Goal: Task Accomplishment & Management: Manage account settings

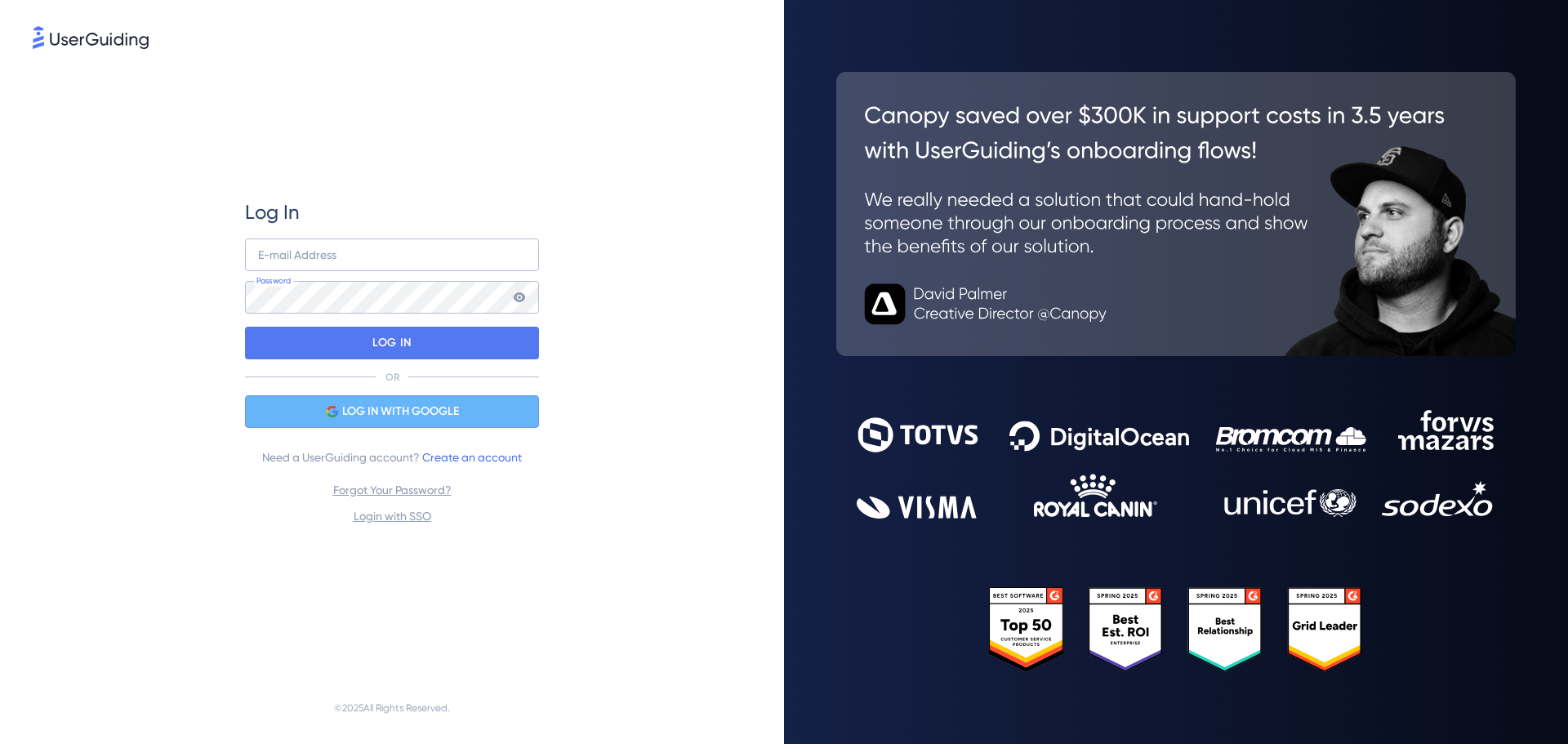
click at [412, 403] on span "LOG IN WITH GOOGLE" at bounding box center [400, 411] width 116 height 19
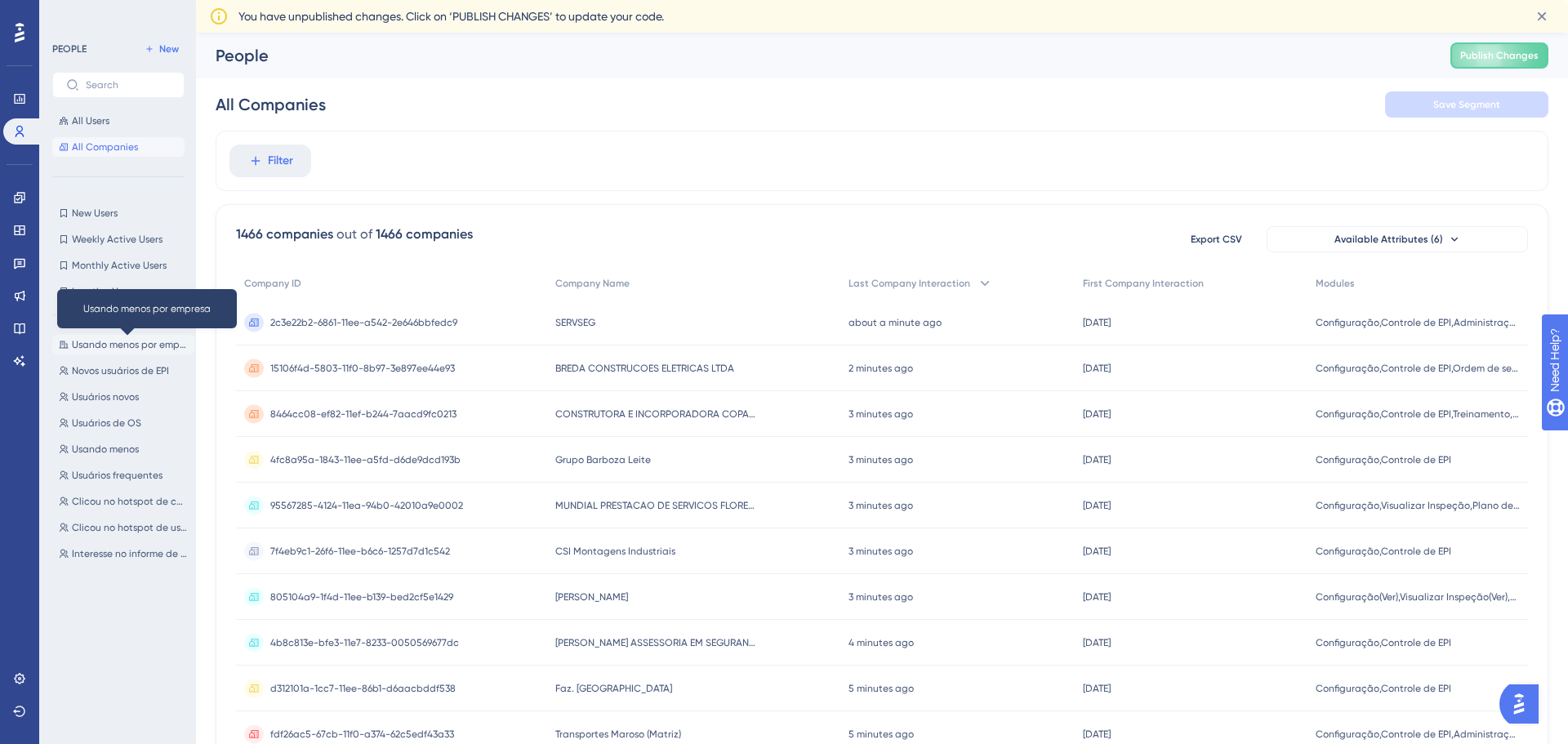
click at [113, 343] on span "Usando menos por empresa" at bounding box center [130, 345] width 116 height 13
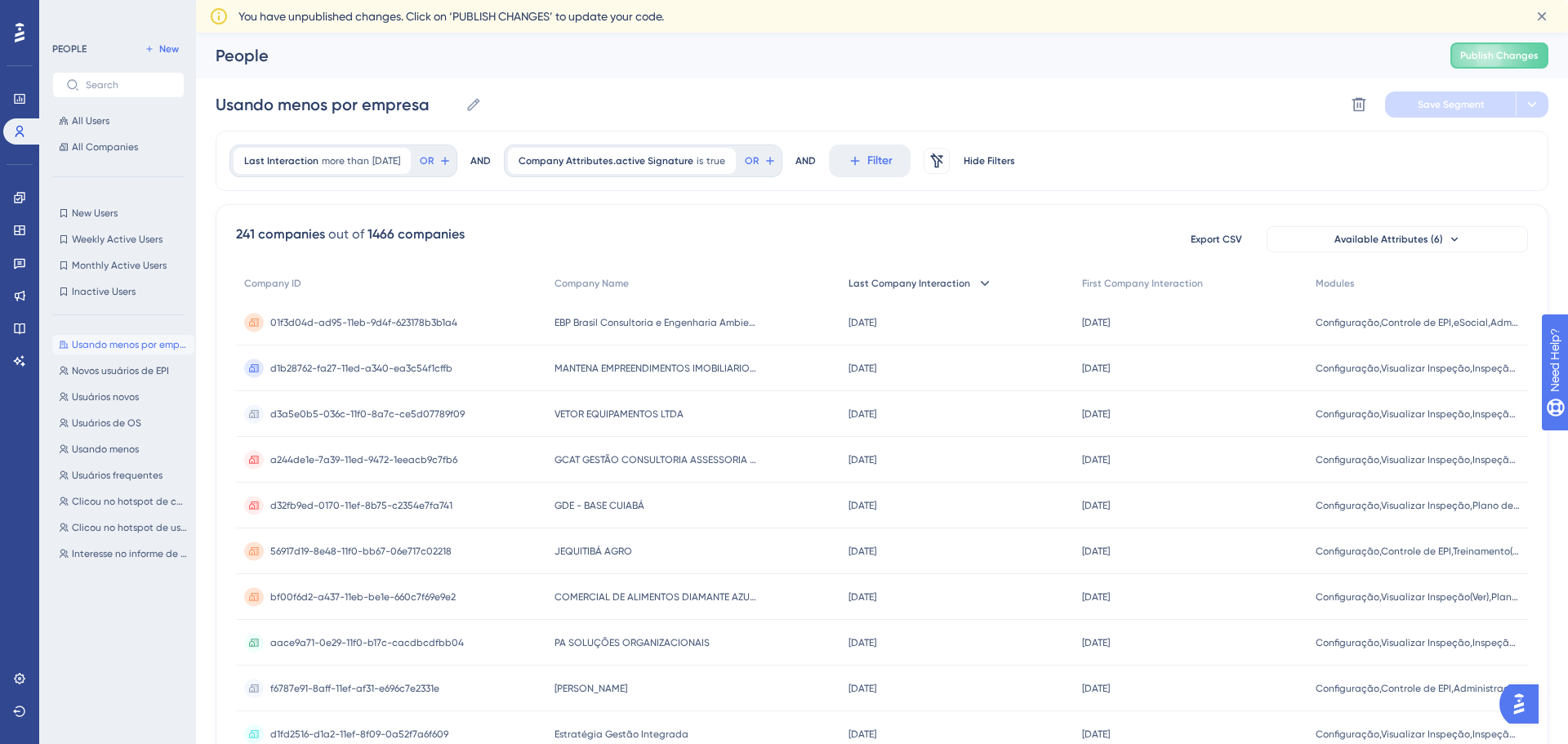
click at [886, 285] on span "Last Company Interaction" at bounding box center [909, 284] width 122 height 13
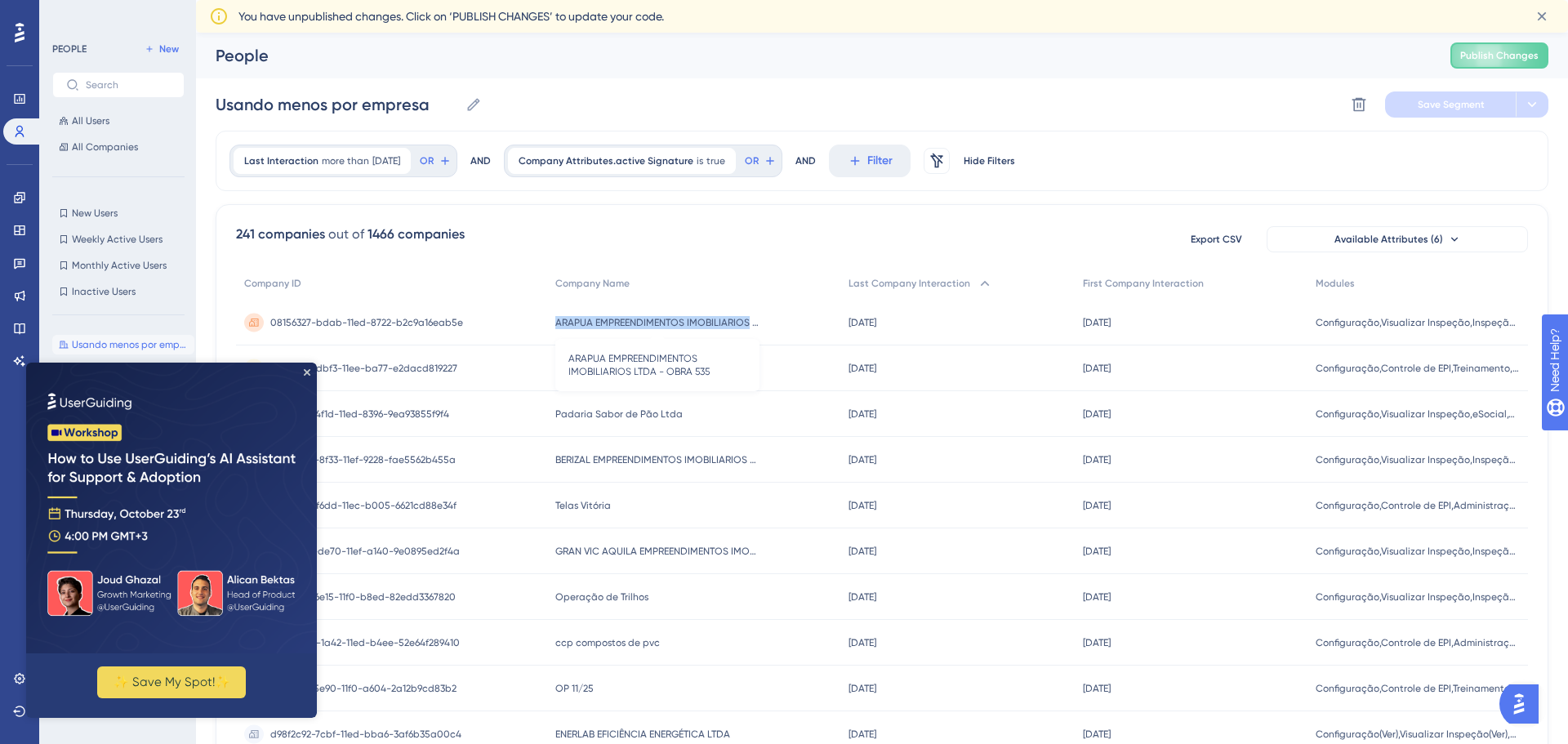
drag, startPoint x: 551, startPoint y: 323, endPoint x: 745, endPoint y: 327, distance: 194.0
click at [745, 327] on div "ARAPUA EMPREENDIMENTOS IMOBILIARIOS LTDA - OBRA 535 ARAPUA EMPREENDIMENTOS IMOB…" at bounding box center [694, 323] width 294 height 46
copy span "ARAPUA EMPREENDIMENTOS IMOBILIARIOS"
drag, startPoint x: 652, startPoint y: 371, endPoint x: 546, endPoint y: 373, distance: 106.0
click at [547, 373] on div "Polimix Concreto Ltda Polimix Concreto Ltda" at bounding box center [694, 368] width 294 height 46
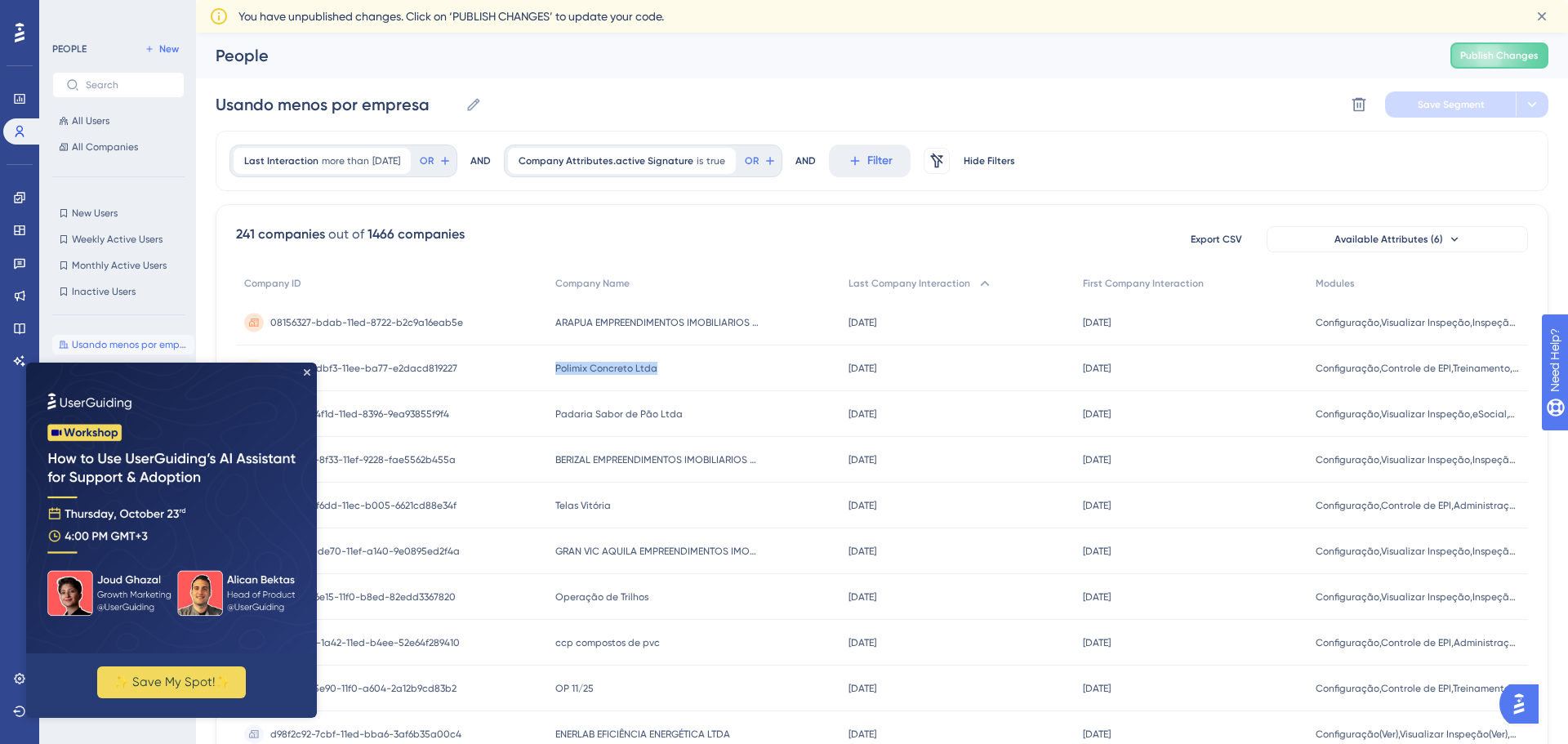
copy span "Polimix Concreto Ltda"
drag, startPoint x: 307, startPoint y: 372, endPoint x: 327, endPoint y: 723, distance: 351.6
click at [307, 372] on icon "Close Preview" at bounding box center [307, 372] width 7 height 7
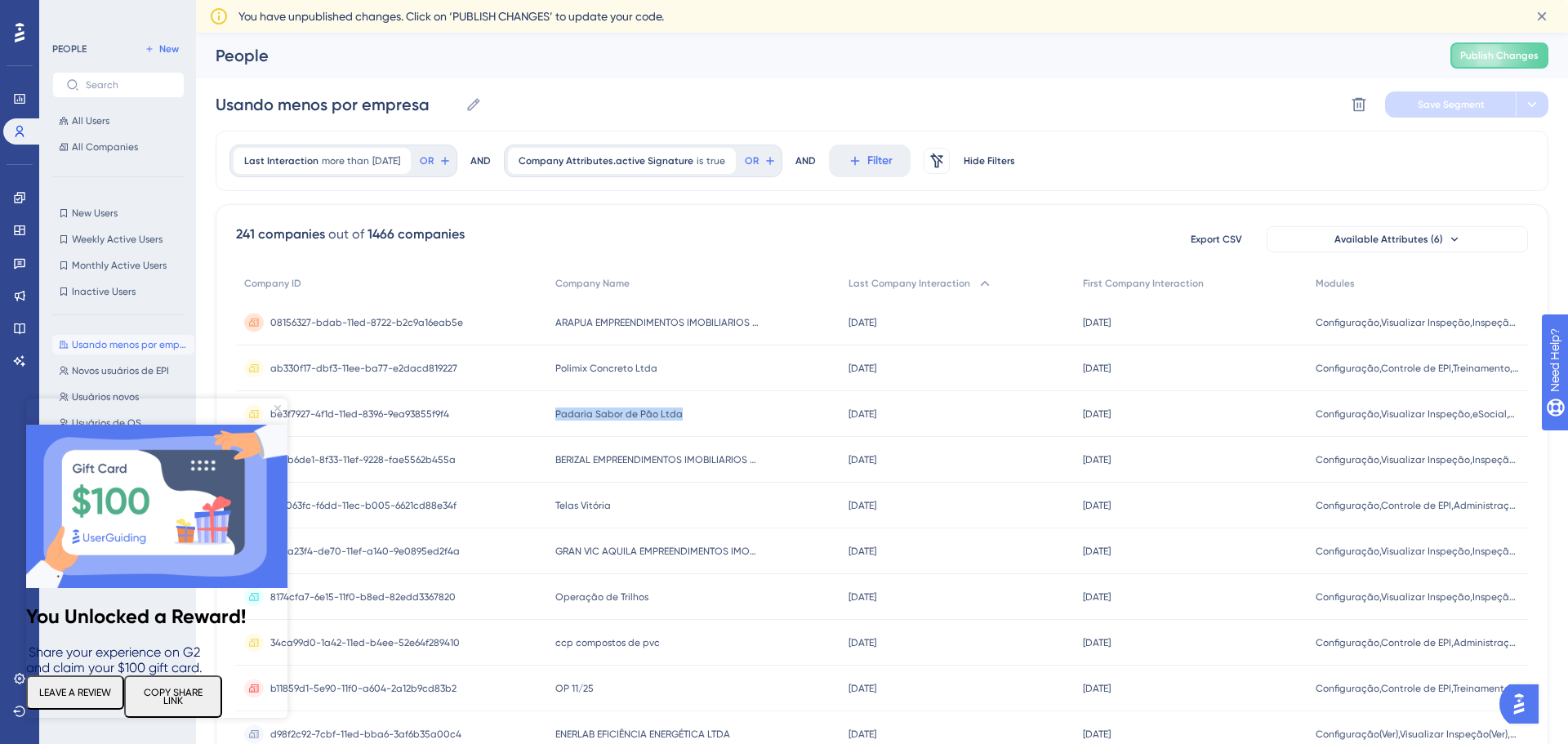
drag, startPoint x: 680, startPoint y: 414, endPoint x: 522, endPoint y: 409, distance: 158.1
click at [0, 0] on div "be3f7927-4f1d-11ed-8396-9ea93855f9f4 be3f7927-4f1d-11ed-8396-9ea93855f9f4 [GEOG…" at bounding box center [0, 0] width 0 height 0
copy div "be3f7927-4f1d-11ed-8396-9ea93855f9f4 Padaria Sabor de Pão Ltda"
click at [411, 417] on span "be3f7927-4f1d-11ed-8396-9ea93855f9f4" at bounding box center [360, 414] width 179 height 13
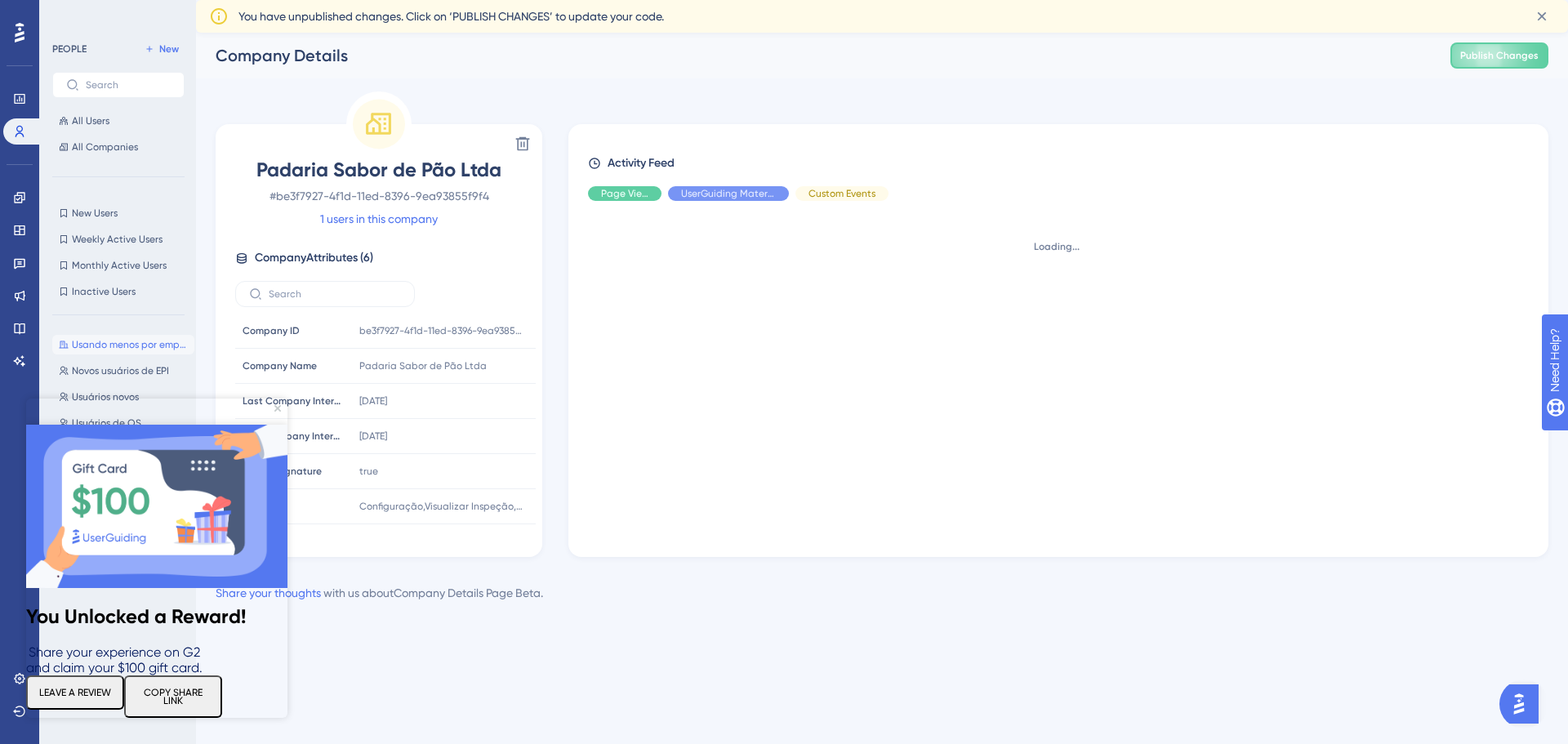
click at [411, 417] on td "[DATE] [DATE] 09:36" at bounding box center [443, 401] width 184 height 36
click at [380, 199] on span "# be3f7927-4f1d-11ed-8396-9ea93855f9f4" at bounding box center [379, 196] width 287 height 19
copy span "# be3f7927-4f1d-11ed-8396-9ea93855f9f4"
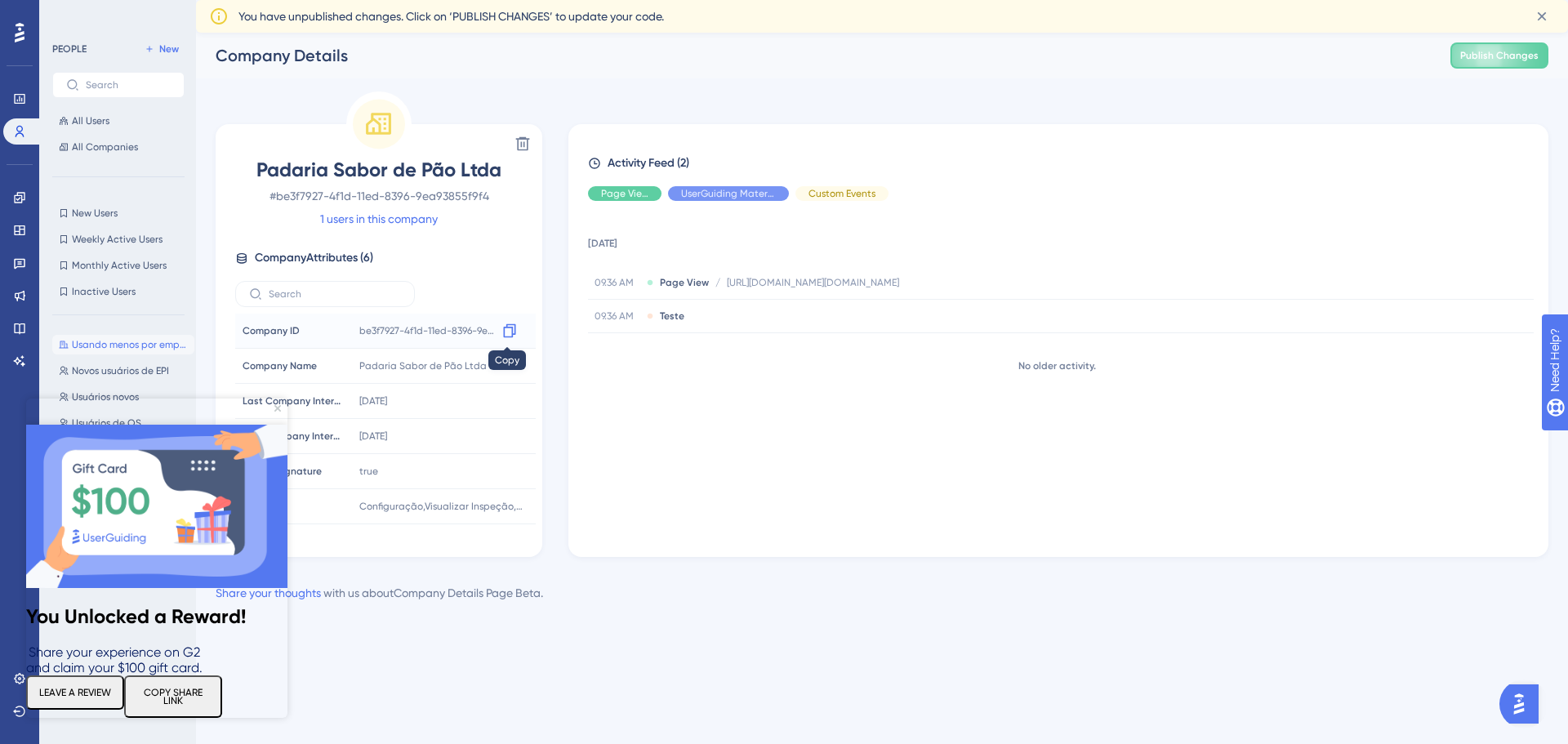
click at [503, 333] on icon at bounding box center [509, 331] width 12 height 13
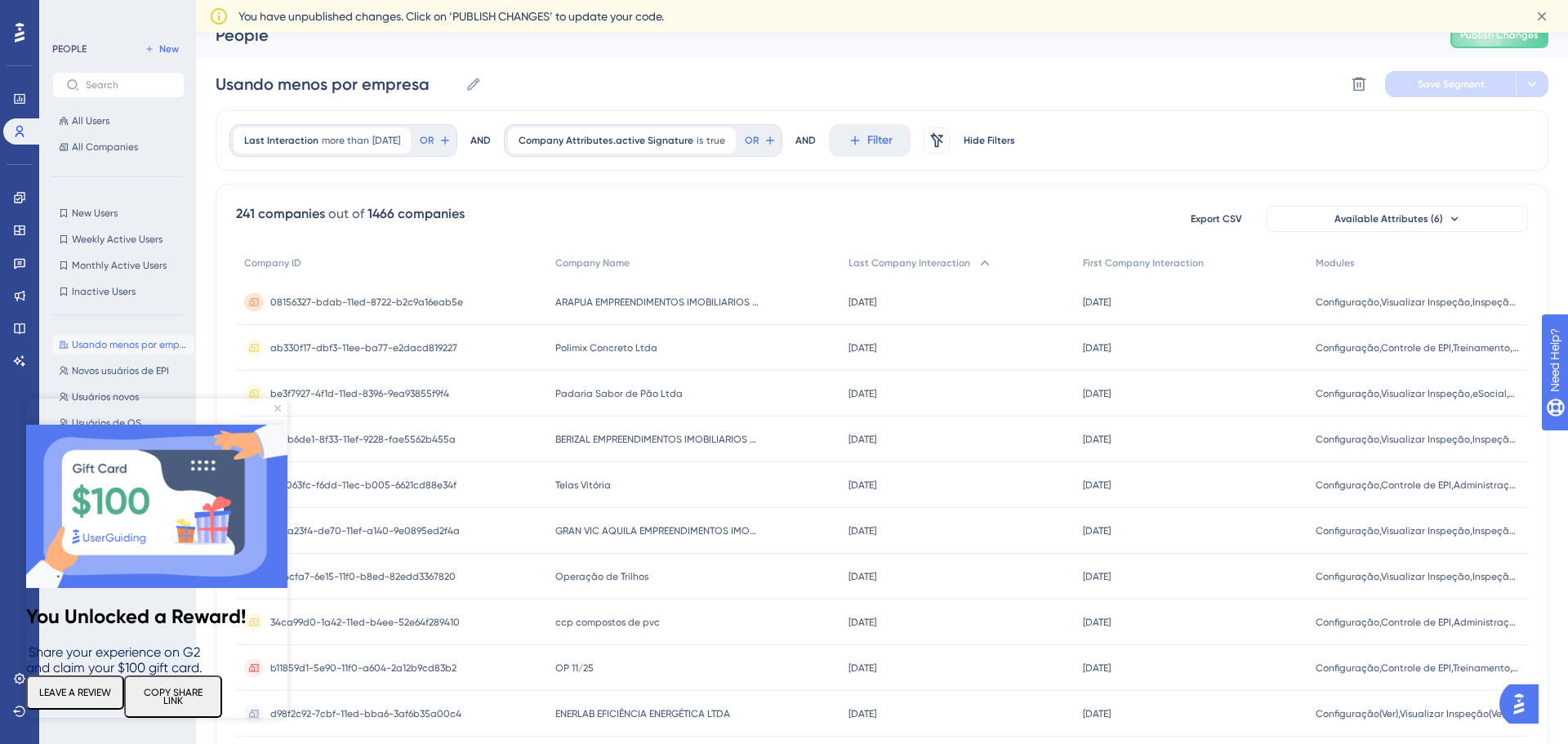
scroll to position [25, 0]
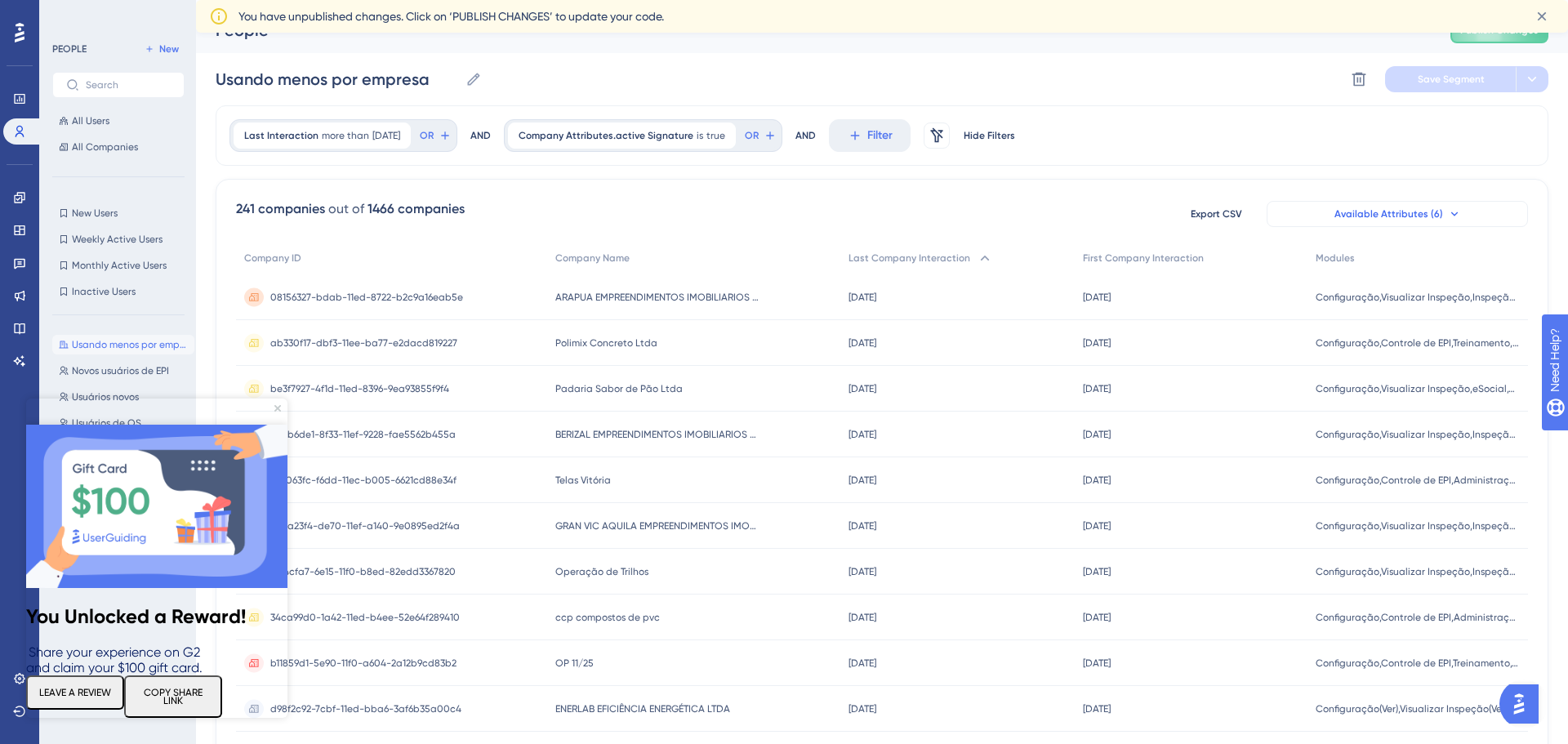
click at [1335, 209] on button "Available Attributes (6)" at bounding box center [1397, 213] width 261 height 26
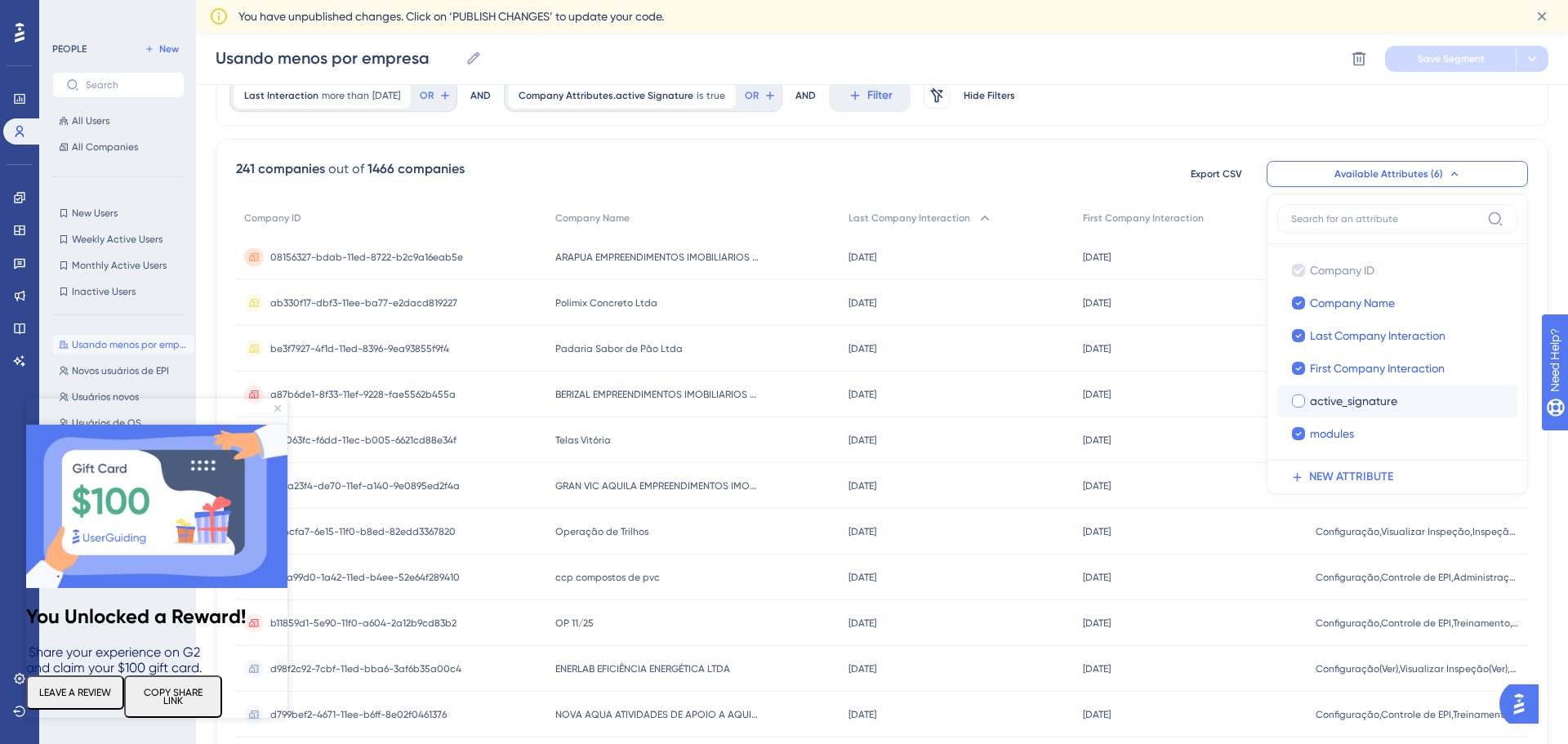
scroll to position [77, 0]
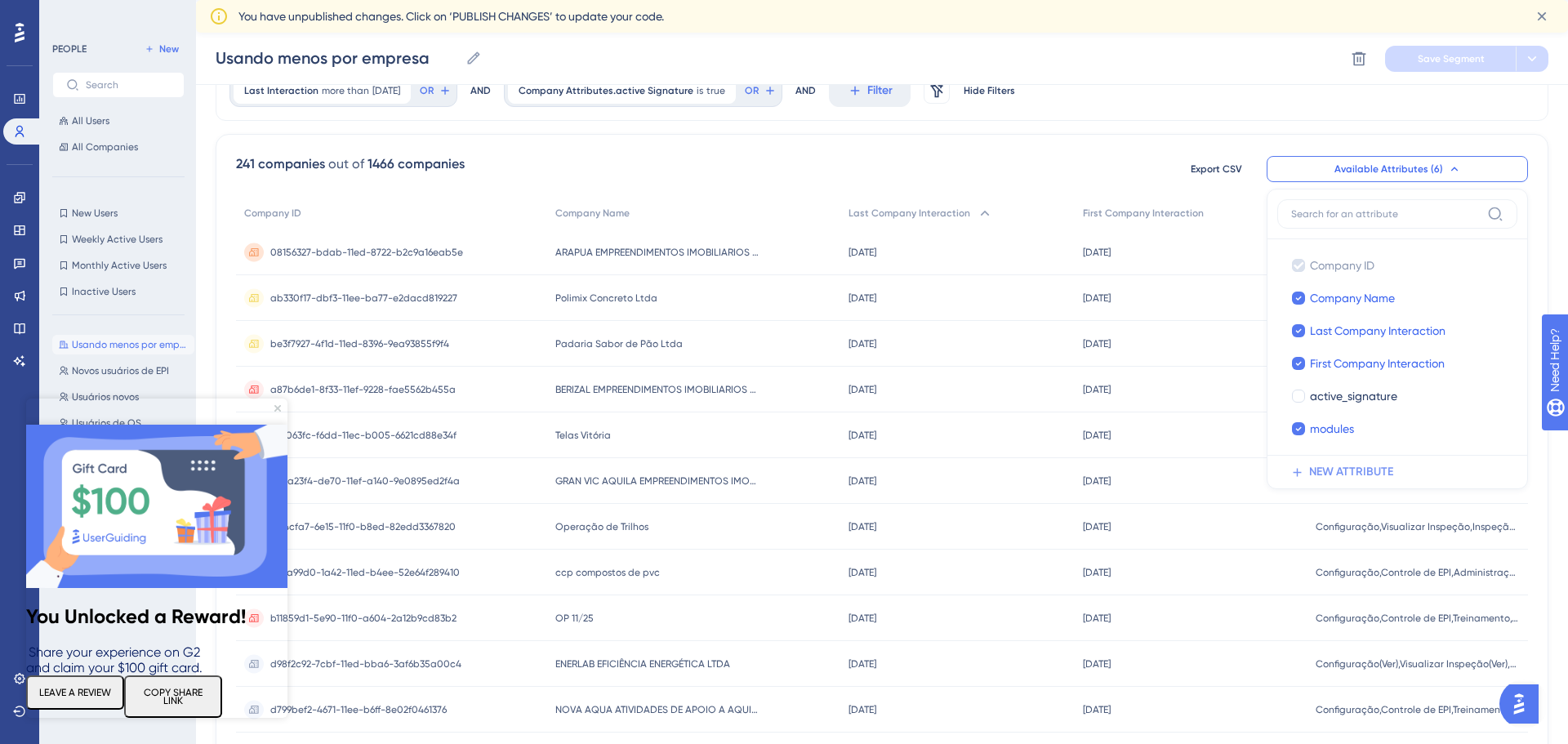
click at [1362, 477] on span "NEW ATTRIBUTE" at bounding box center [1351, 472] width 84 height 19
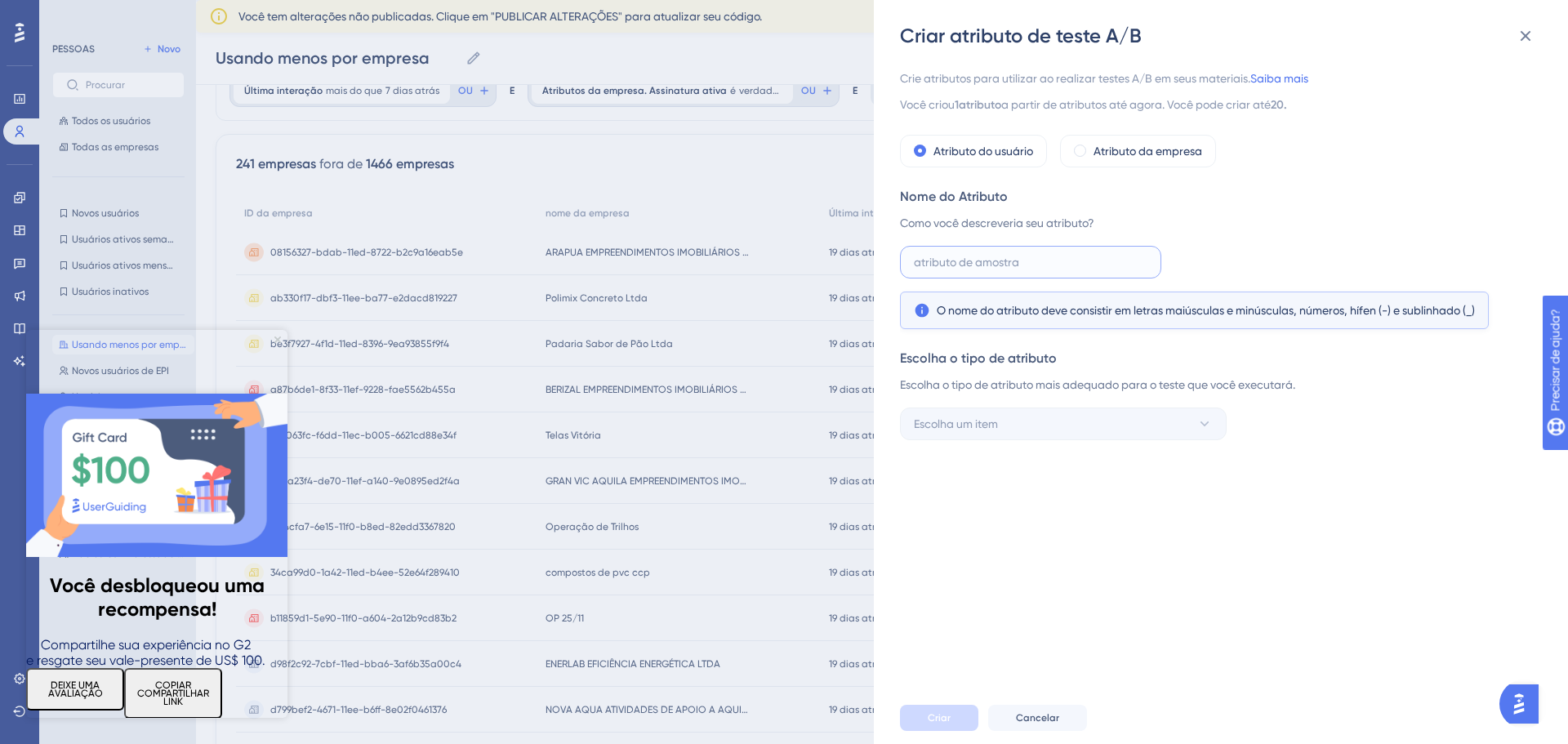
click at [1039, 263] on input "text" at bounding box center [1031, 261] width 234 height 18
type input "vindi"
click at [1111, 446] on div "Crie atributos para utilizar ao realizar testes A/B em seus materiais. Saiba ma…" at bounding box center [1229, 370] width 659 height 643
click at [1114, 419] on button "Escolha um item" at bounding box center [1063, 424] width 327 height 33
click at [1332, 508] on div "Crie atributos para utilizar ao realizar testes A/B em seus materiais. Saiba ma…" at bounding box center [1229, 370] width 659 height 643
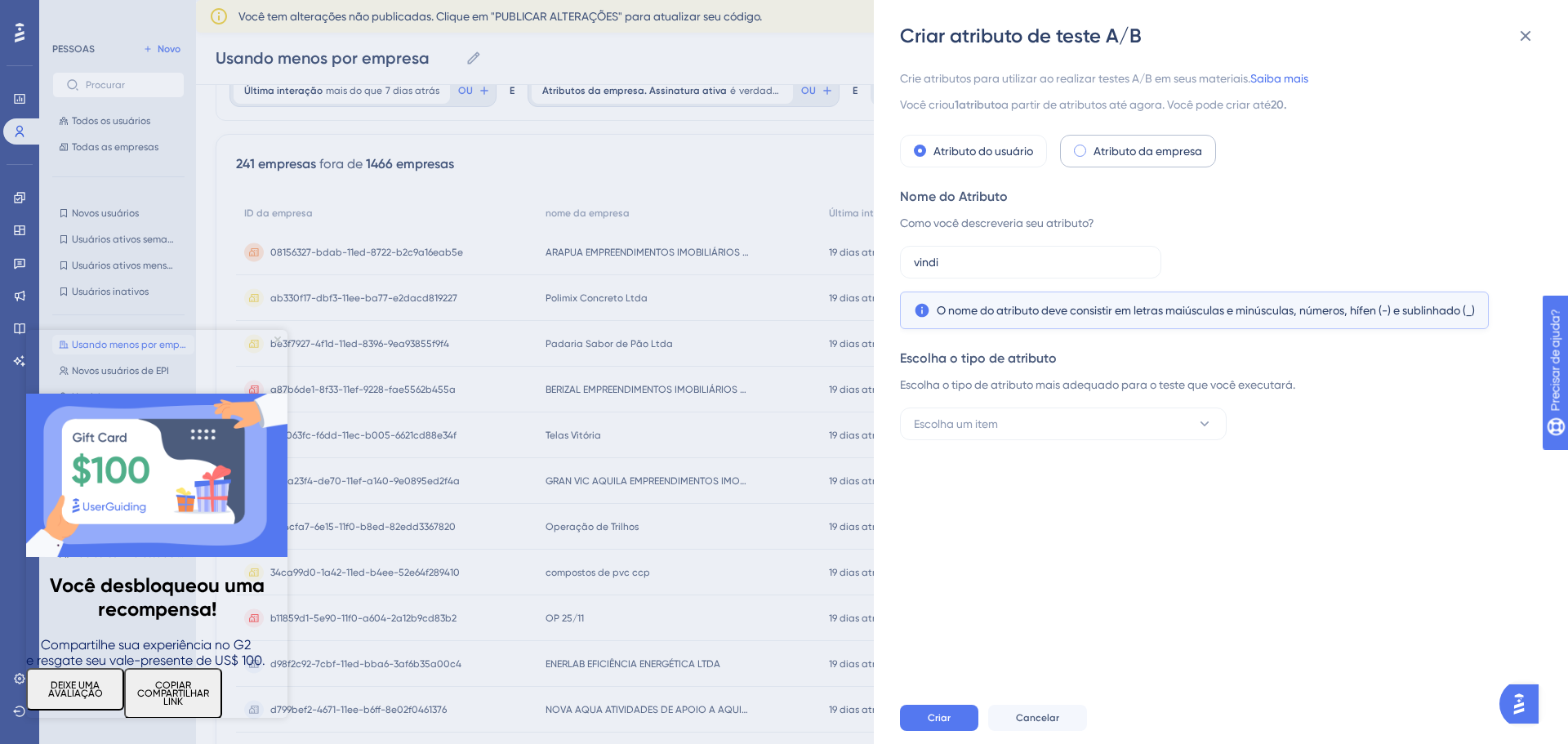
click at [1129, 147] on font "Atributo da empresa" at bounding box center [1147, 151] width 109 height 13
click at [1520, 36] on icon at bounding box center [1526, 36] width 19 height 19
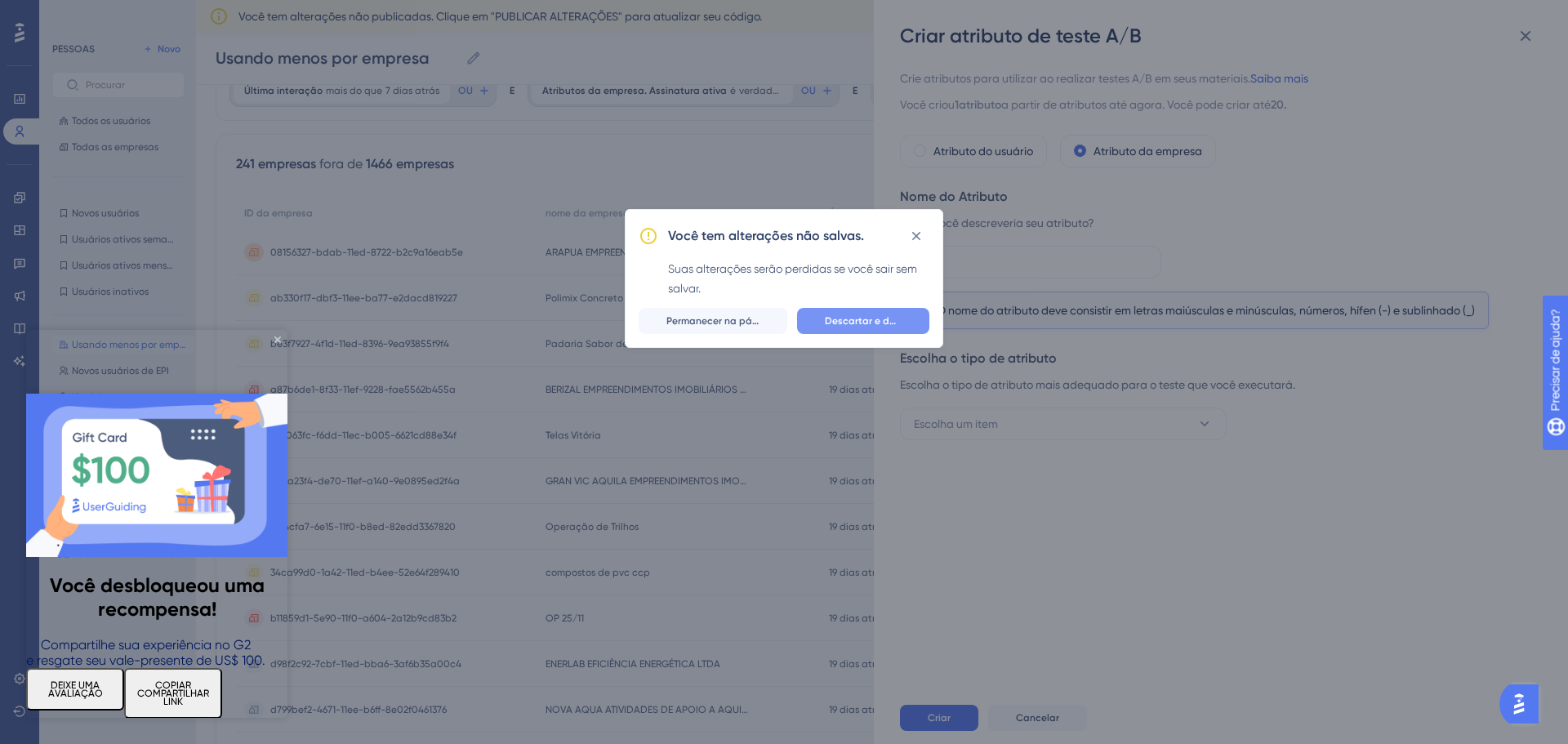
click at [871, 317] on font "Descartar e deixar" at bounding box center [868, 321] width 87 height 12
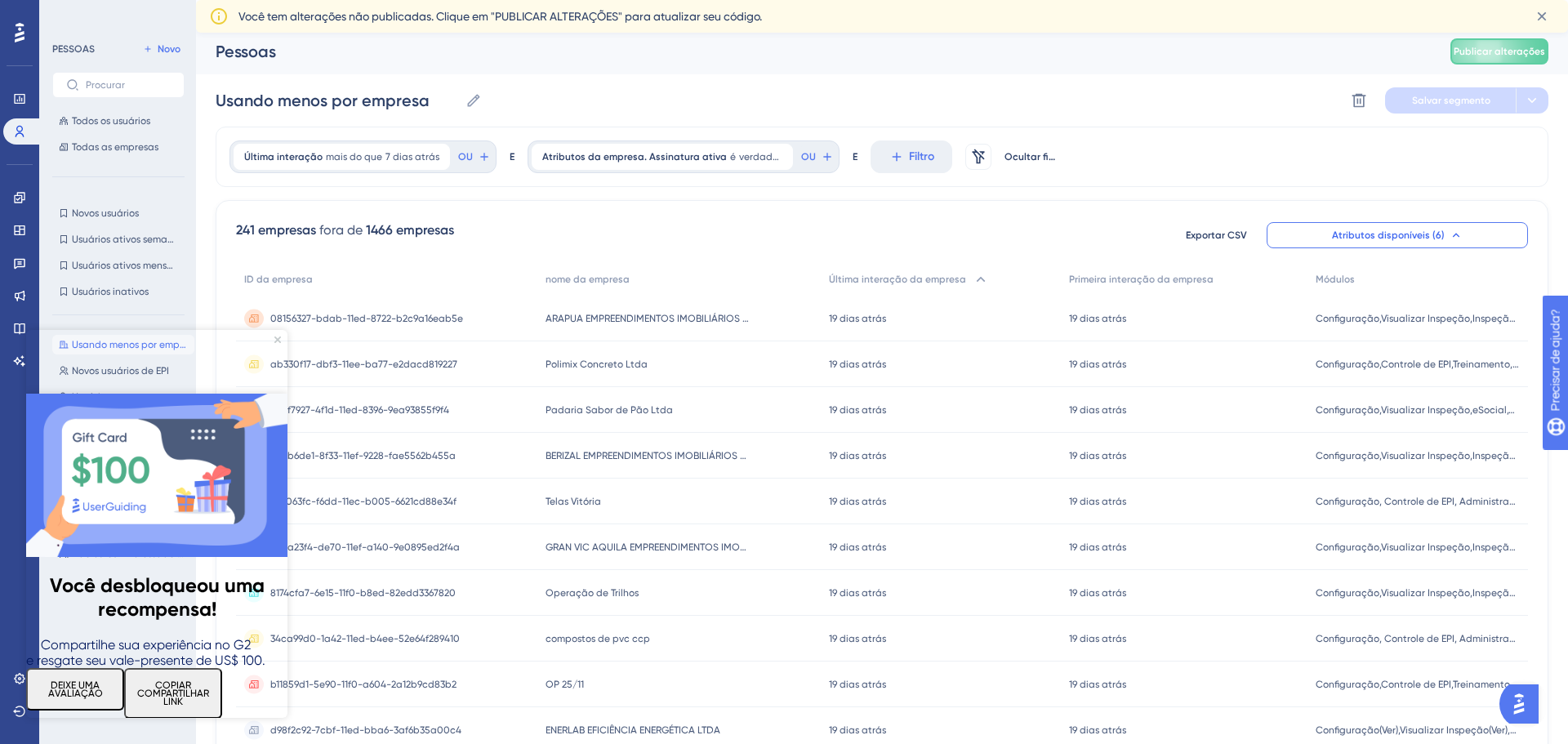
scroll to position [0, 0]
click at [912, 165] on font "Filtro" at bounding box center [921, 161] width 25 height 13
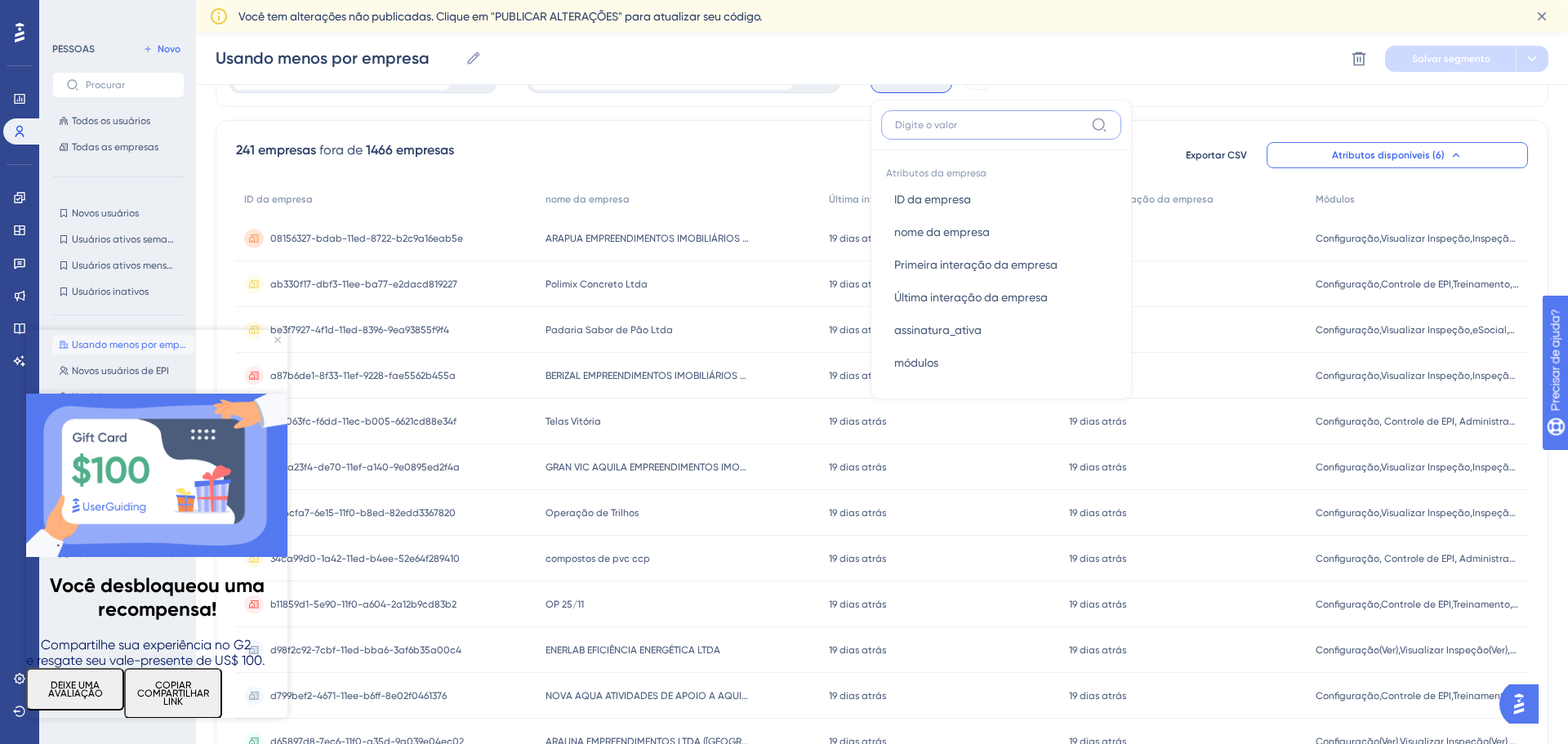
scroll to position [32, 0]
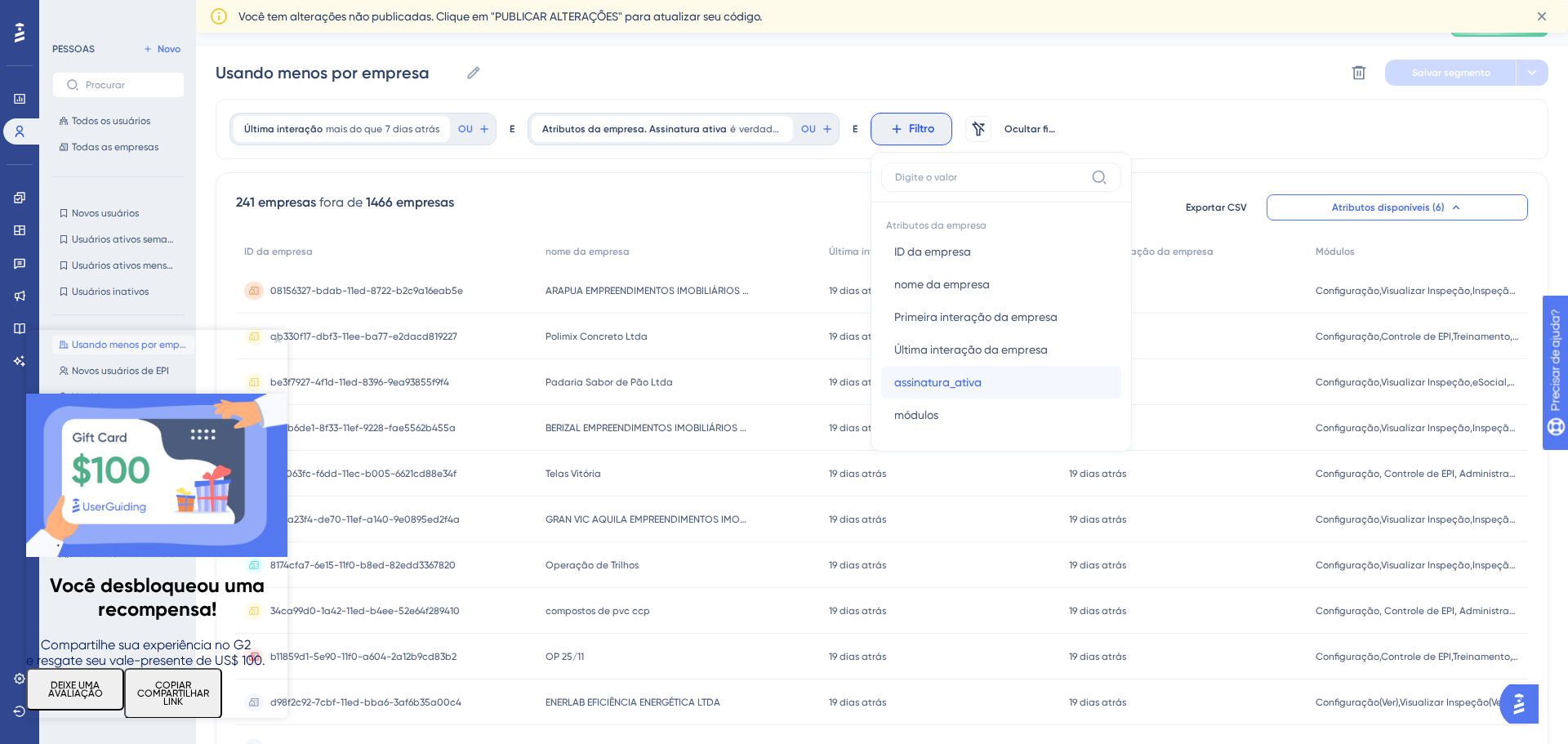
click at [948, 377] on font "assinatura_ativa" at bounding box center [937, 383] width 87 height 13
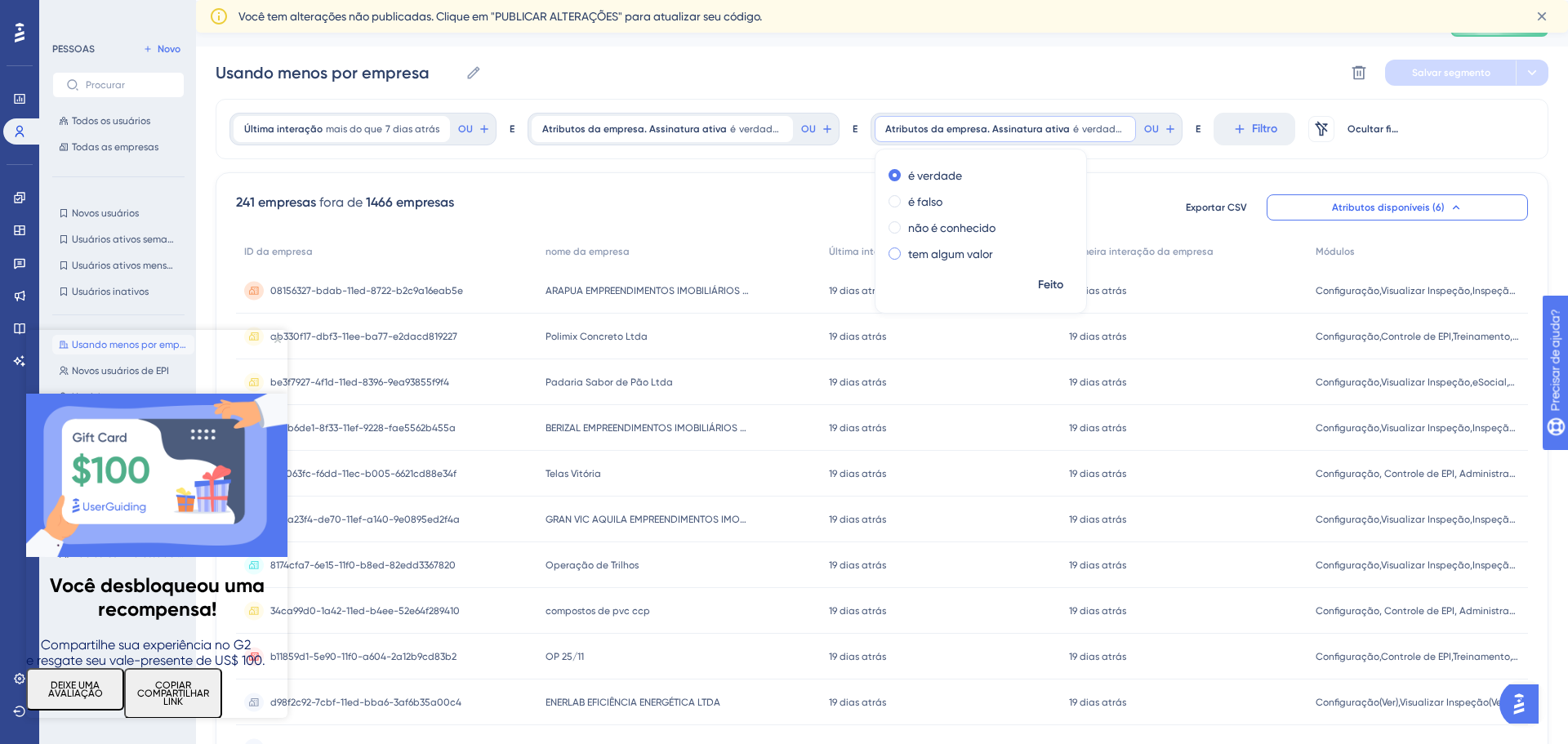
click at [950, 248] on font "tem algum valor" at bounding box center [951, 254] width 85 height 13
click at [978, 284] on div "Feito" at bounding box center [981, 291] width 211 height 42
click at [1038, 280] on font "Feito" at bounding box center [1051, 285] width 25 height 13
click at [1073, 133] on font "tem algum valor" at bounding box center [1110, 129] width 75 height 12
click at [1168, 127] on icon at bounding box center [1170, 129] width 13 height 13
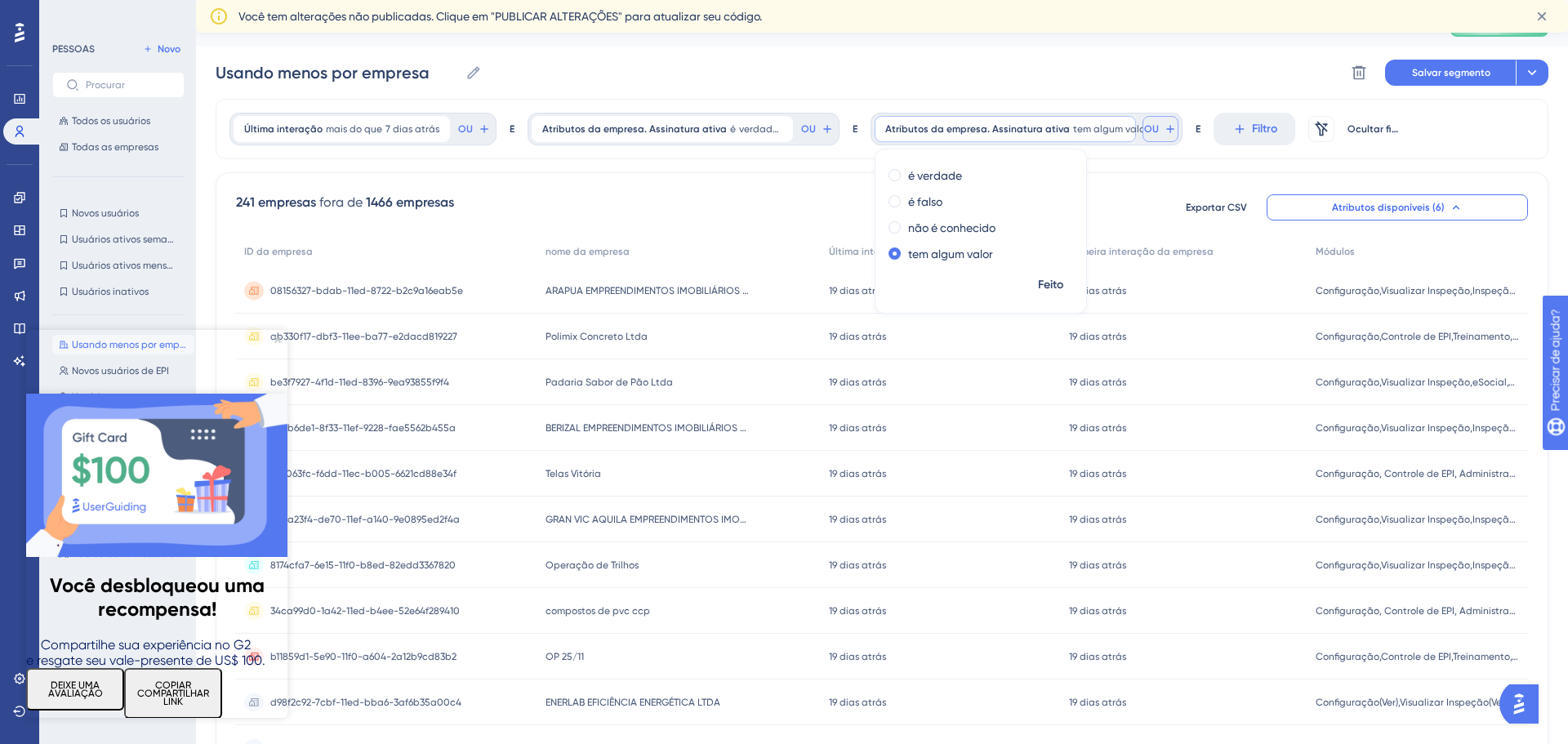
scroll to position [0, 0]
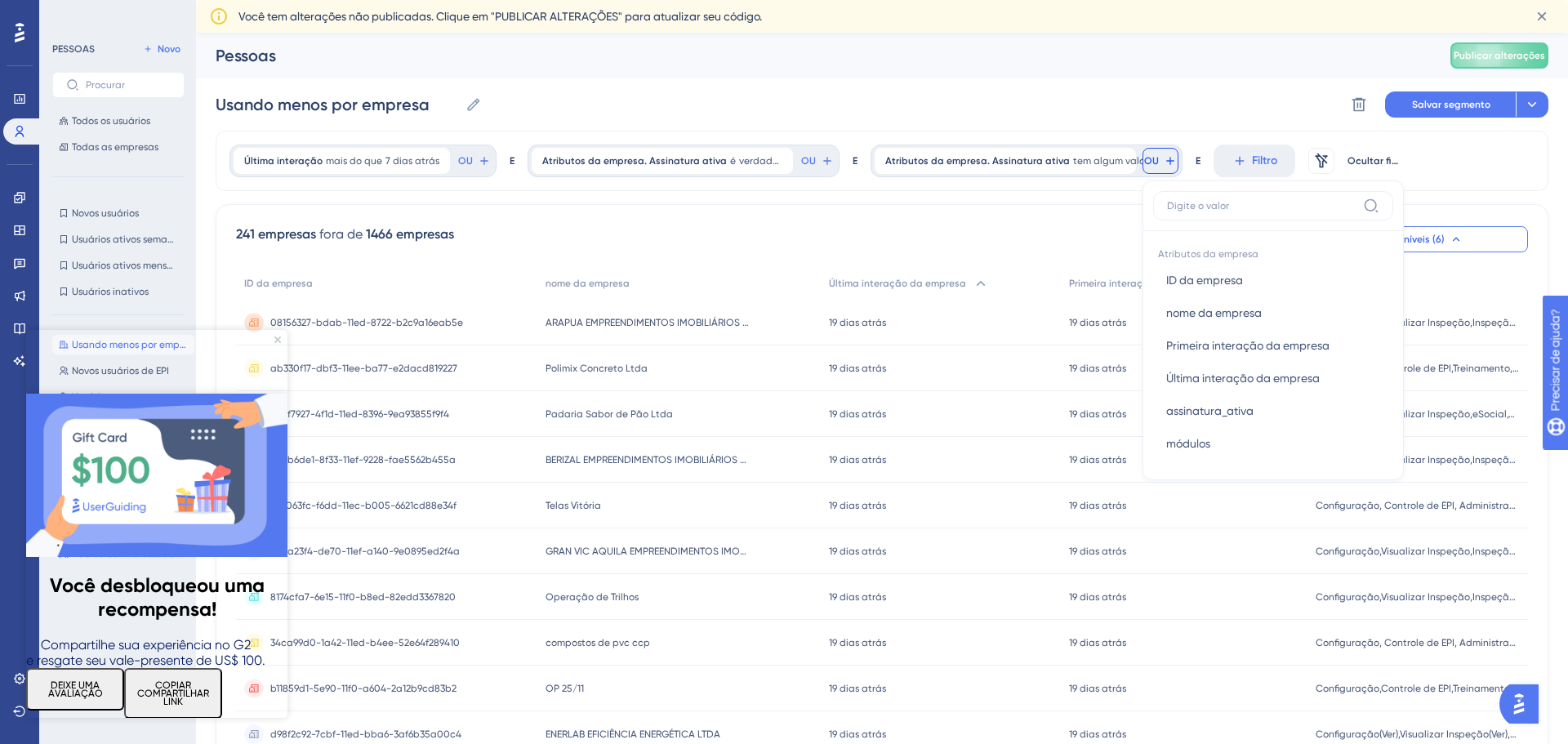
click at [1163, 164] on icon at bounding box center [1170, 161] width 13 height 13
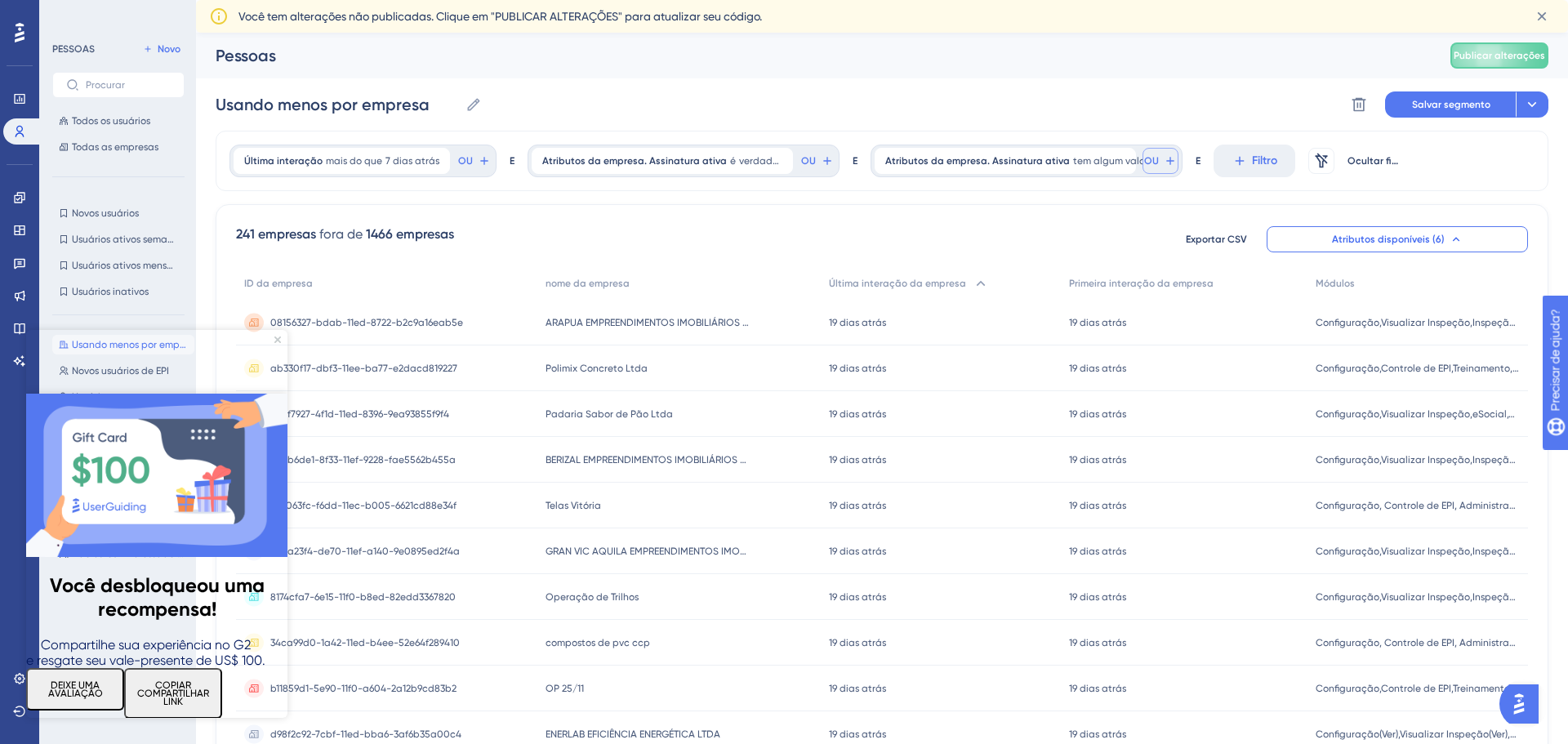
click at [1155, 165] on button "OU" at bounding box center [1159, 161] width 36 height 26
type input "500"
click at [1073, 162] on font "tem algum valor" at bounding box center [1110, 161] width 75 height 12
drag, startPoint x: 1044, startPoint y: 321, endPoint x: 1087, endPoint y: 268, distance: 68.2
click at [1044, 322] on font "Feito" at bounding box center [1051, 316] width 25 height 13
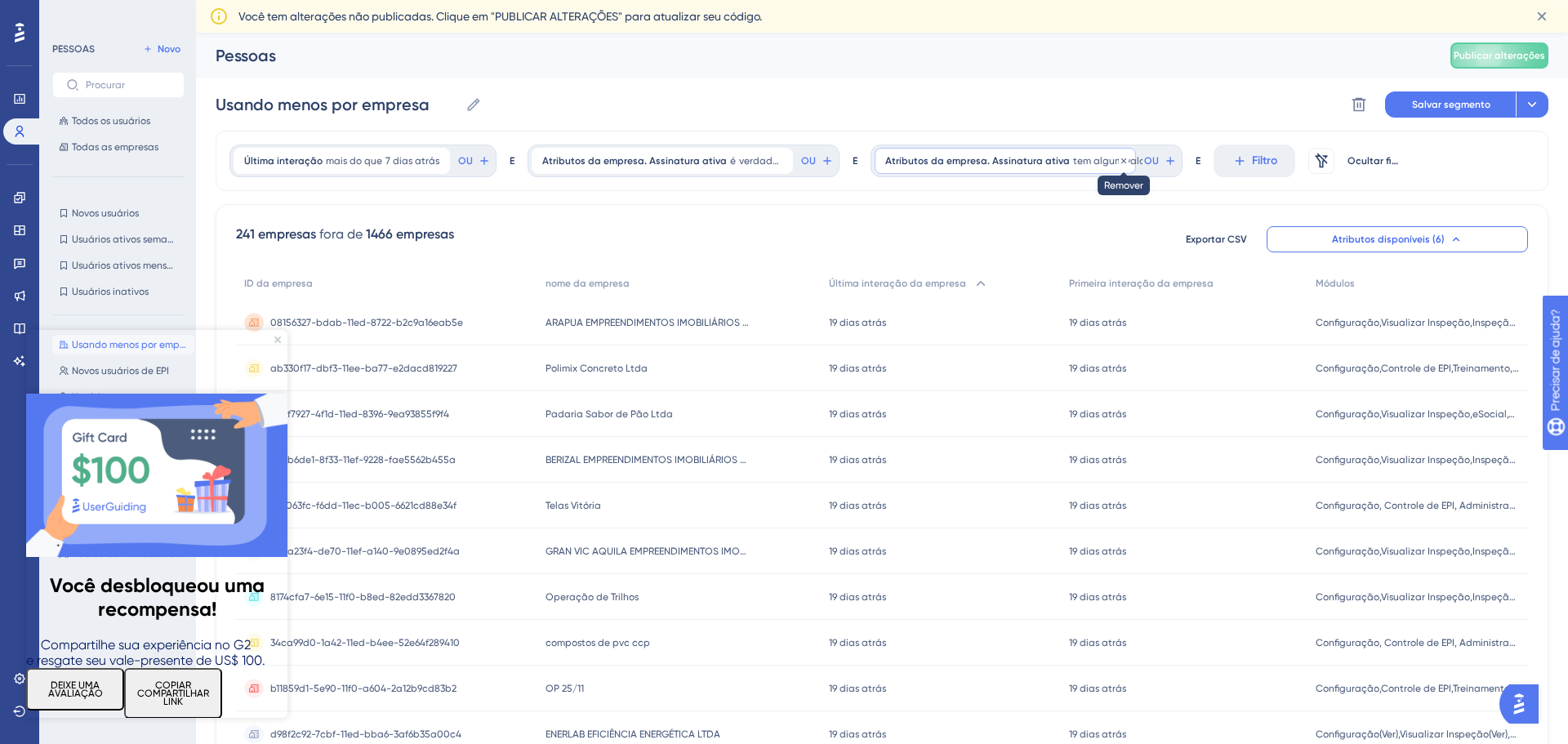
click at [1120, 161] on icon at bounding box center [1124, 161] width 10 height 10
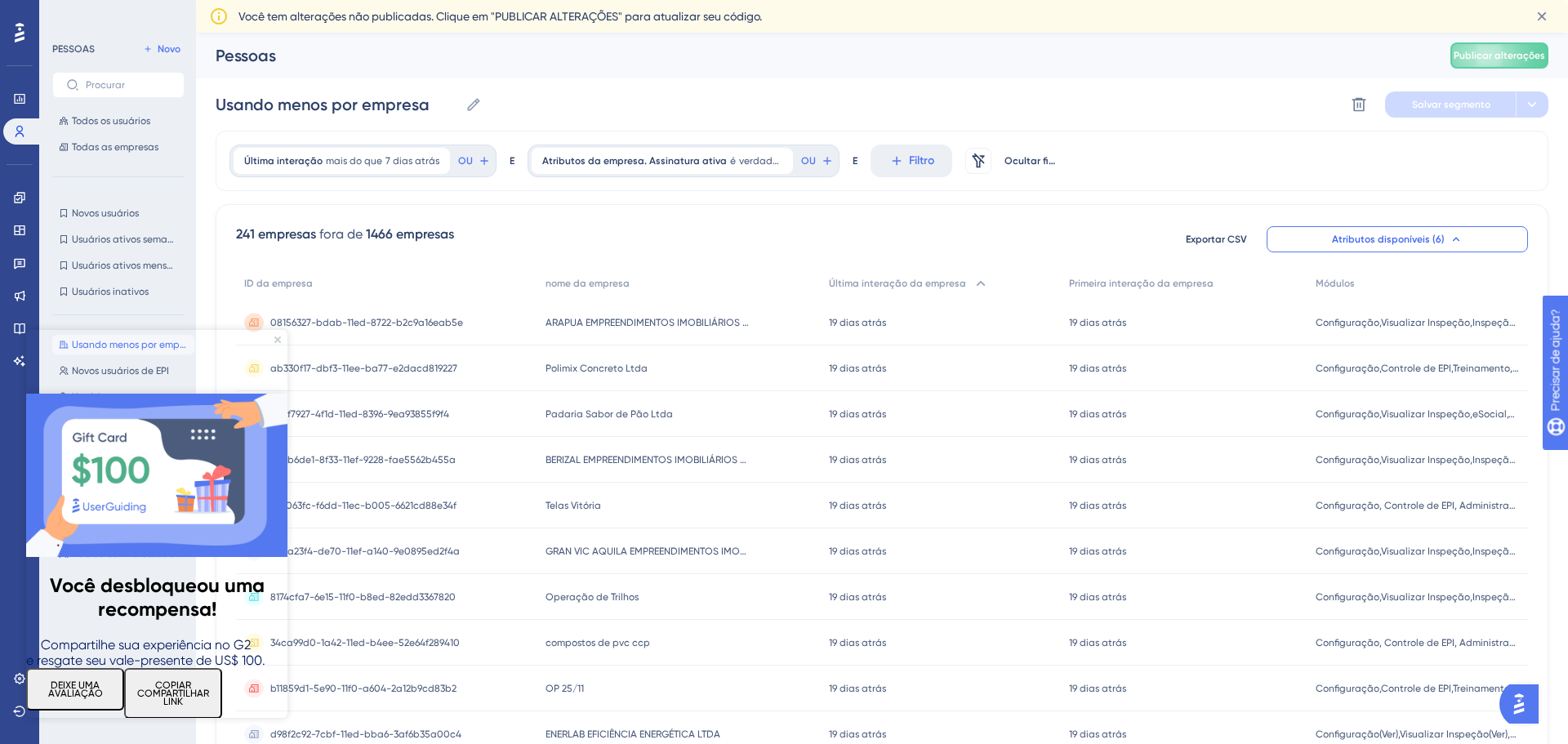
click at [275, 393] on img at bounding box center [157, 475] width 261 height 163
click at [279, 335] on icon "Fechar visualização" at bounding box center [277, 338] width 7 height 7
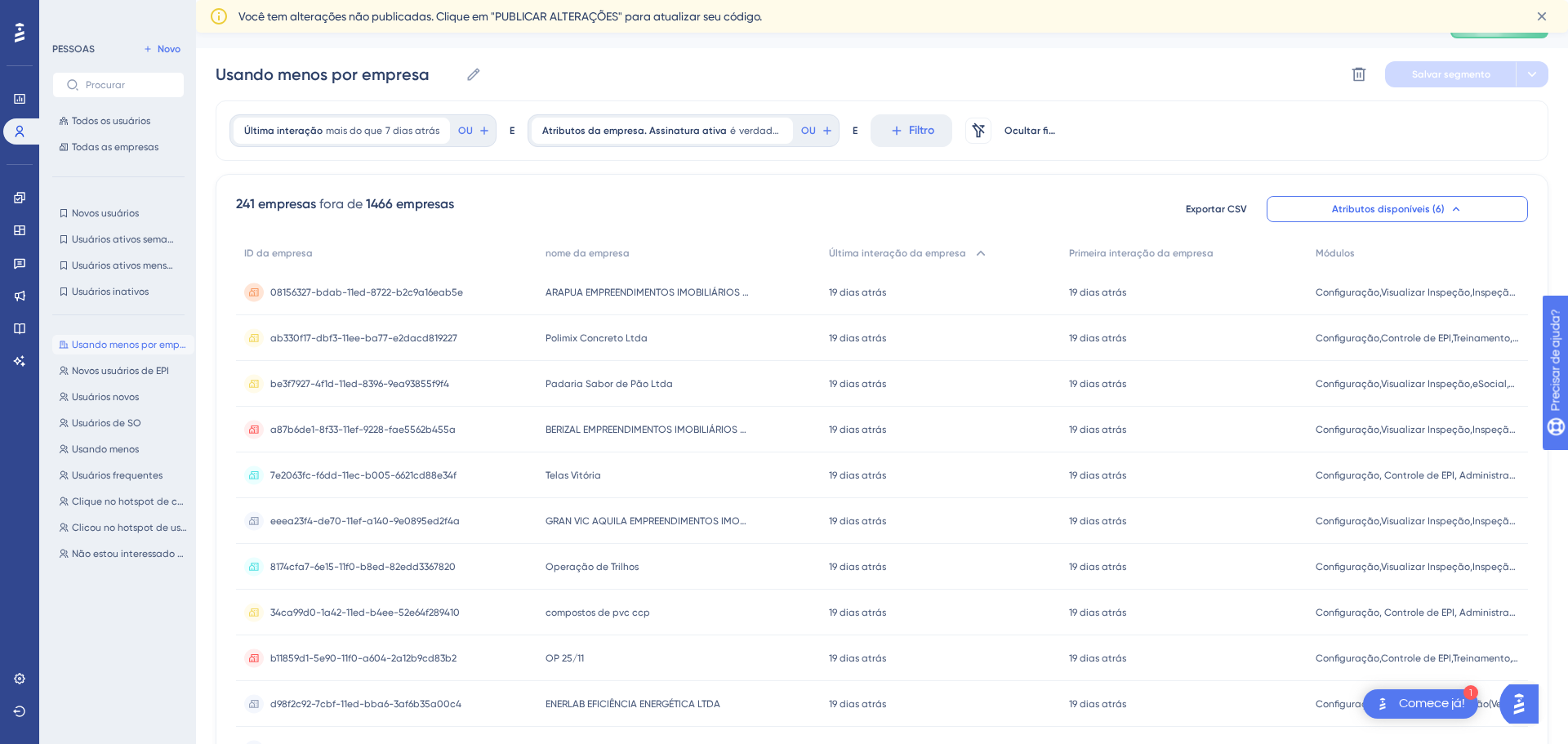
scroll to position [83, 0]
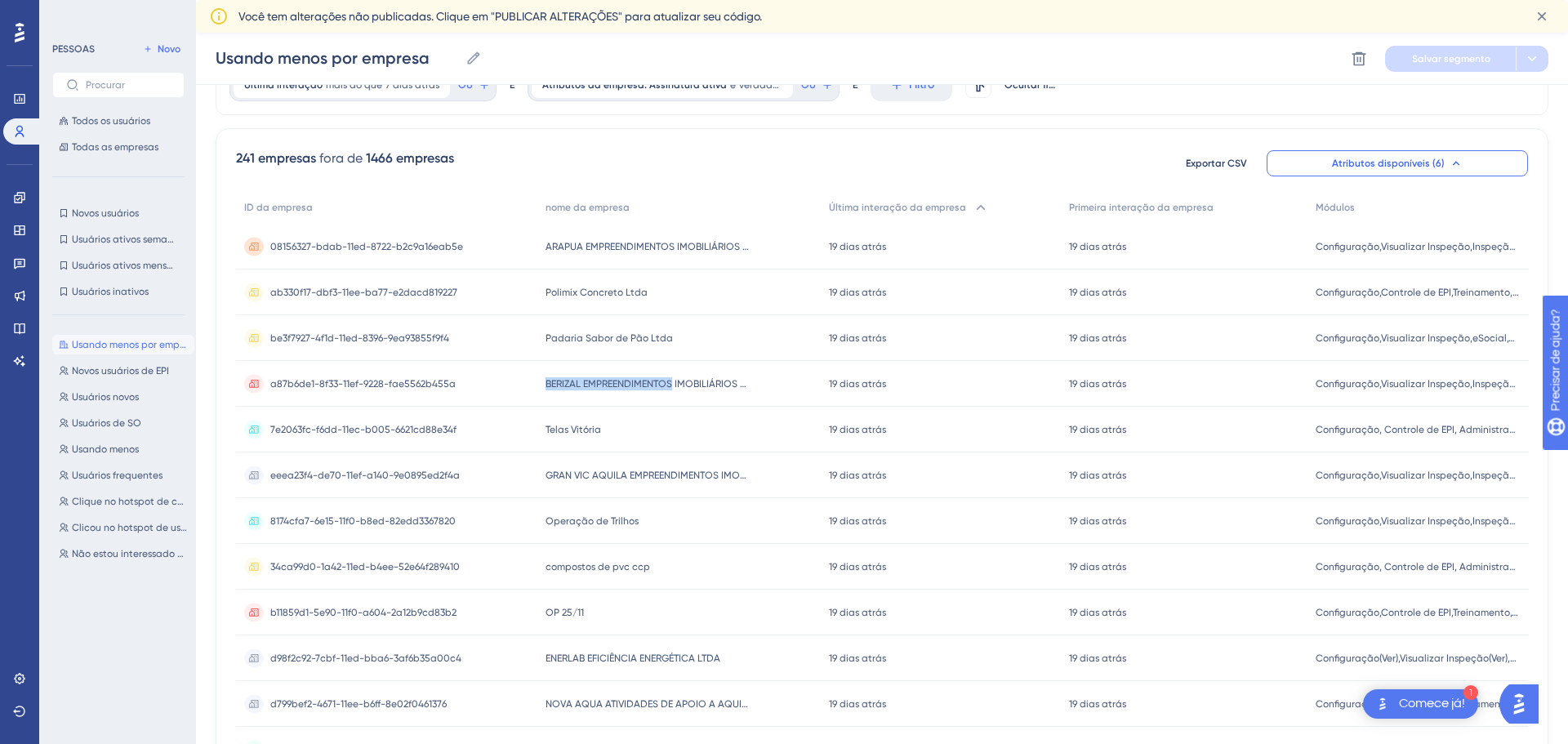
drag, startPoint x: 545, startPoint y: 384, endPoint x: 670, endPoint y: 401, distance: 126.2
click at [670, 401] on div "BERIZAL EMPREENDIMENTOS IMOBILIÁRIOS LTDA - OBRA 648 BERIZAL EMPREENDIMENTOS IM…" at bounding box center [680, 384] width 285 height 46
copy font "BERIZAL EMPREENDIMENTOS"
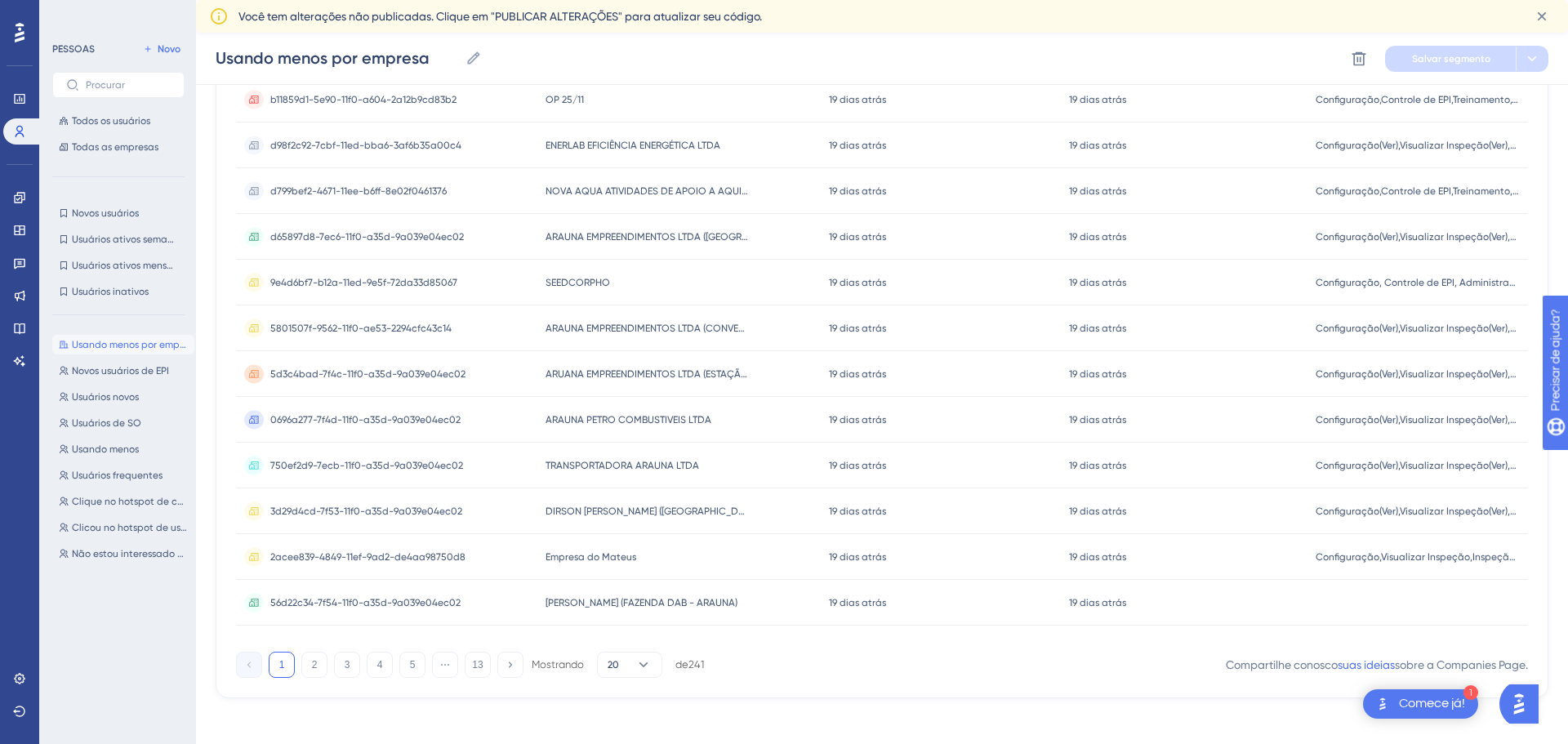
scroll to position [600, 0]
click at [308, 672] on button "2" at bounding box center [313, 659] width 26 height 26
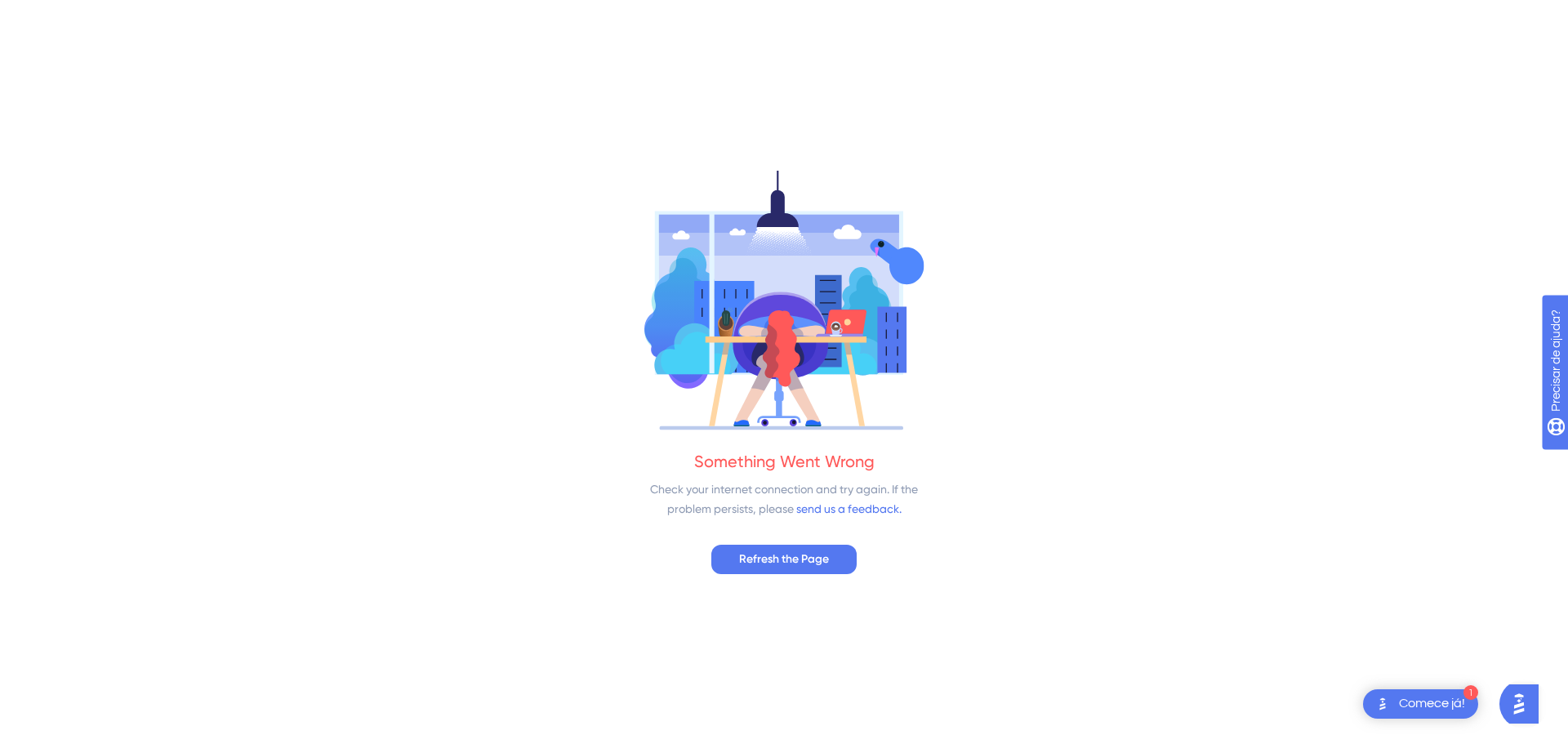
scroll to position [0, 0]
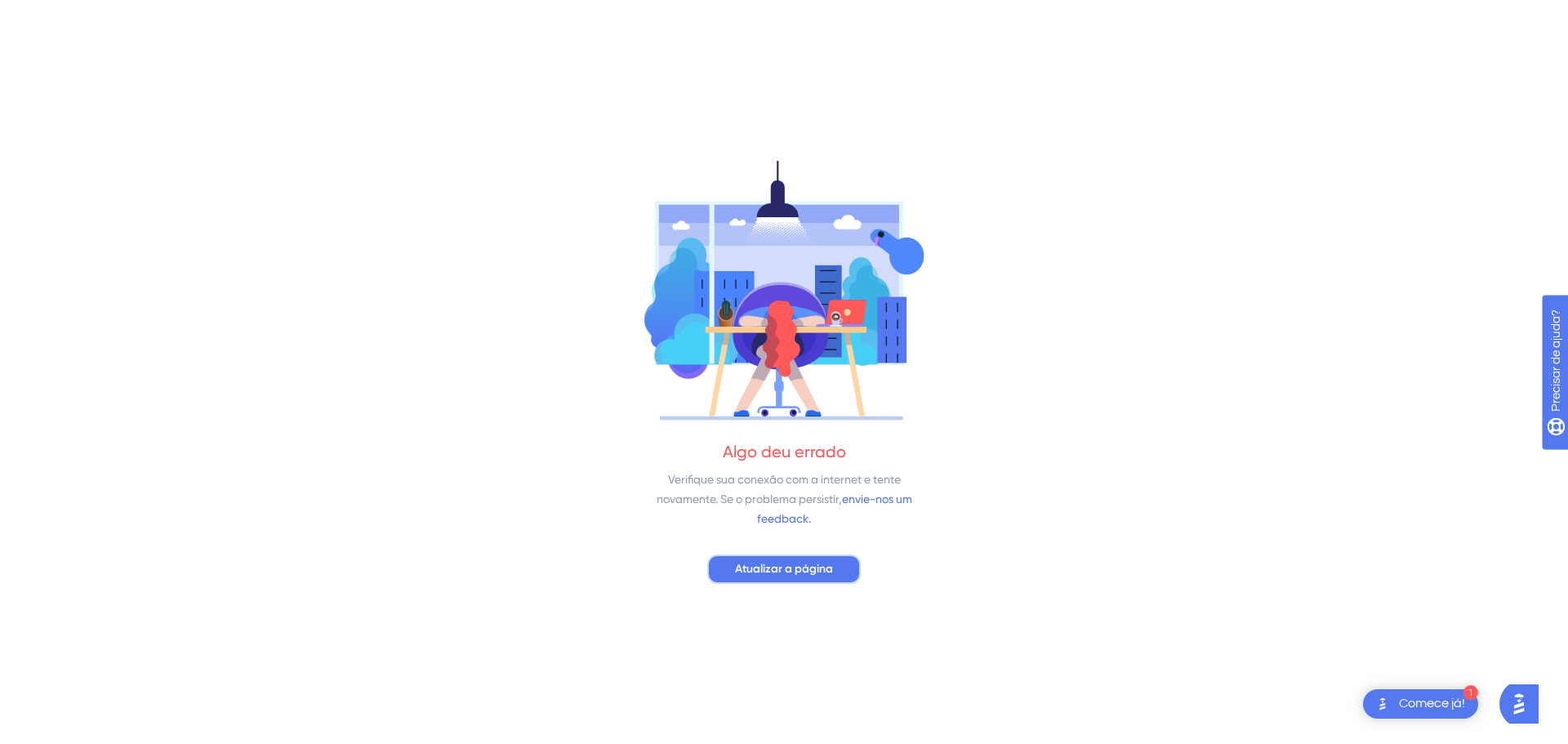
click at [777, 576] on span "Atualizar a página" at bounding box center [784, 569] width 98 height 19
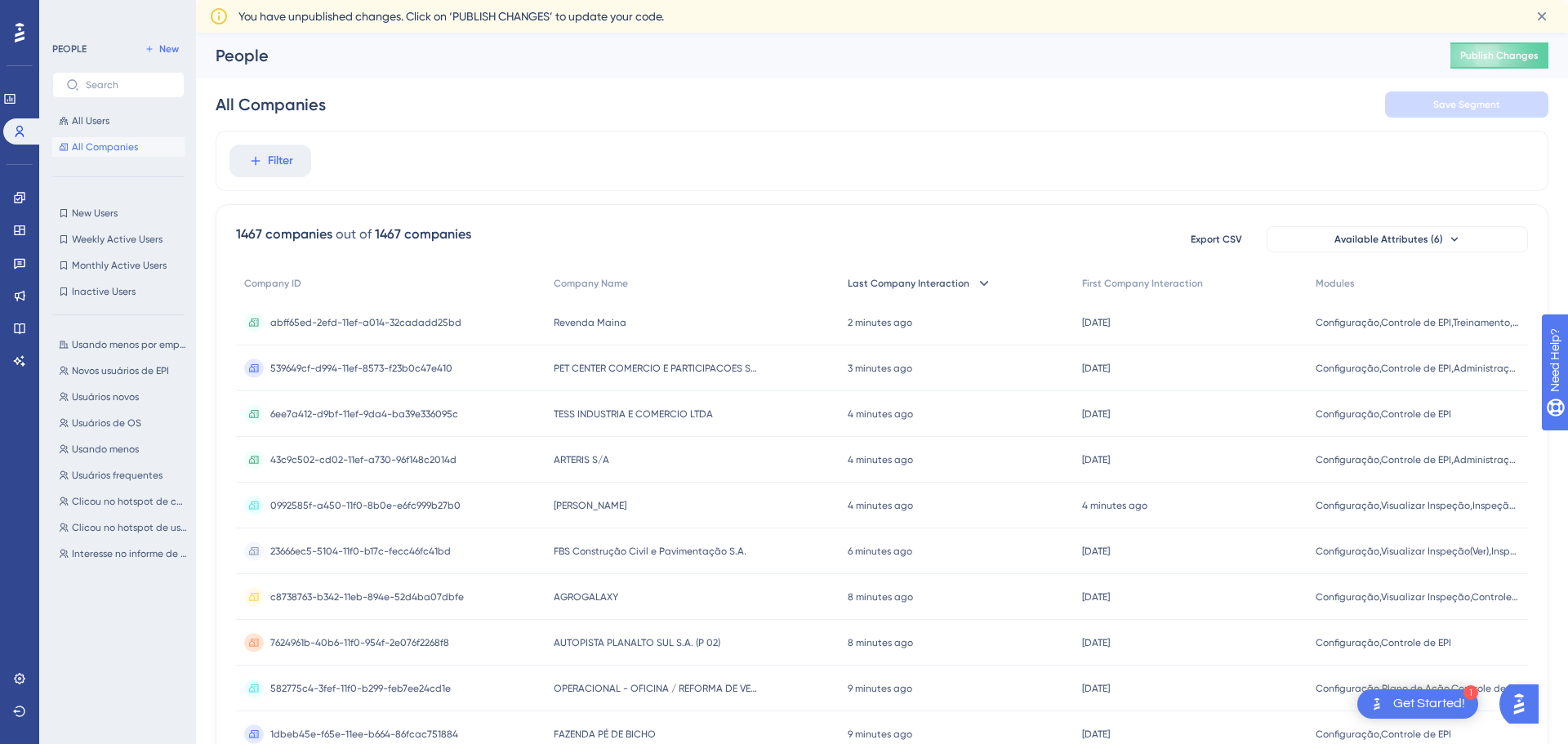
click at [923, 290] on div "Last Company Interaction" at bounding box center [957, 284] width 235 height 34
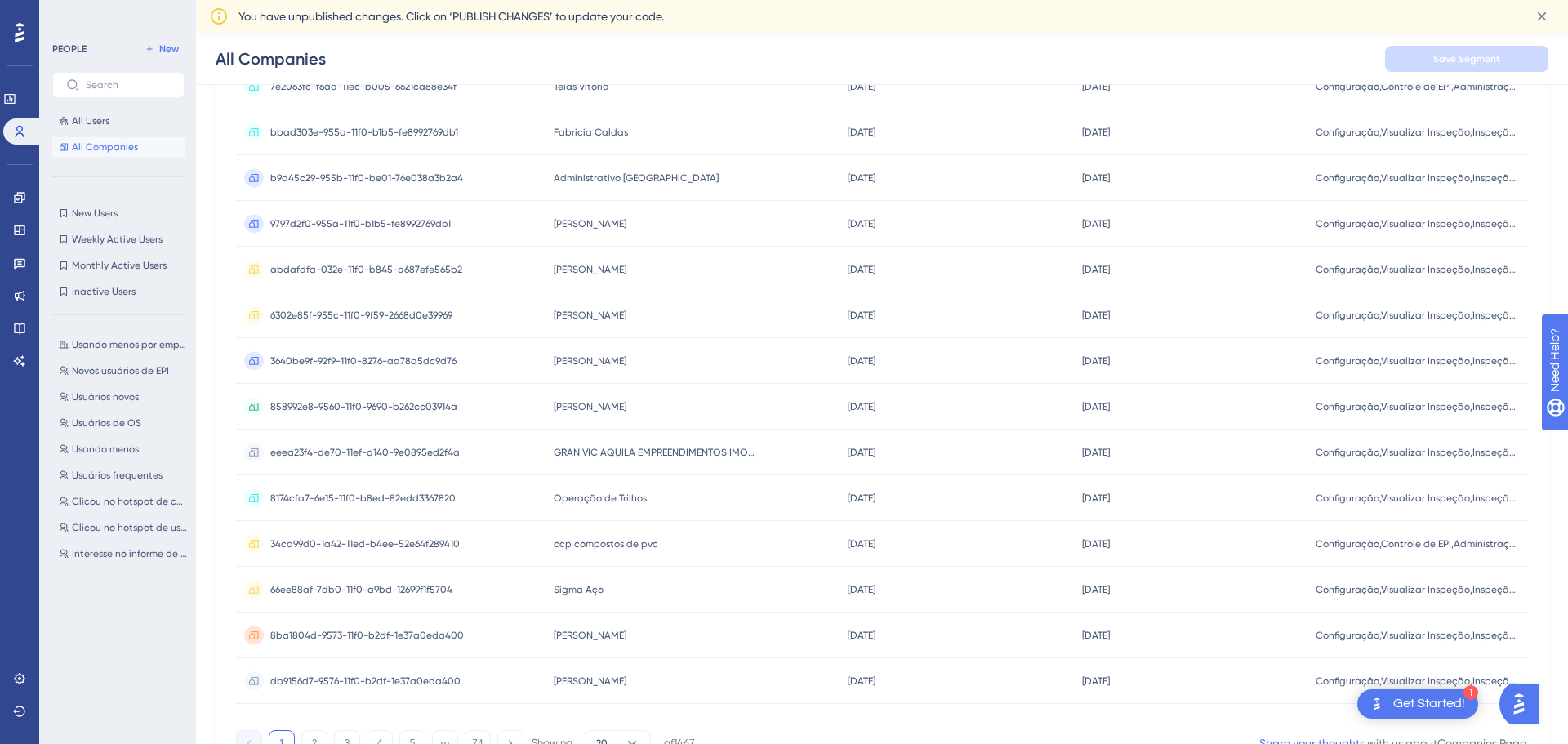
scroll to position [433, 0]
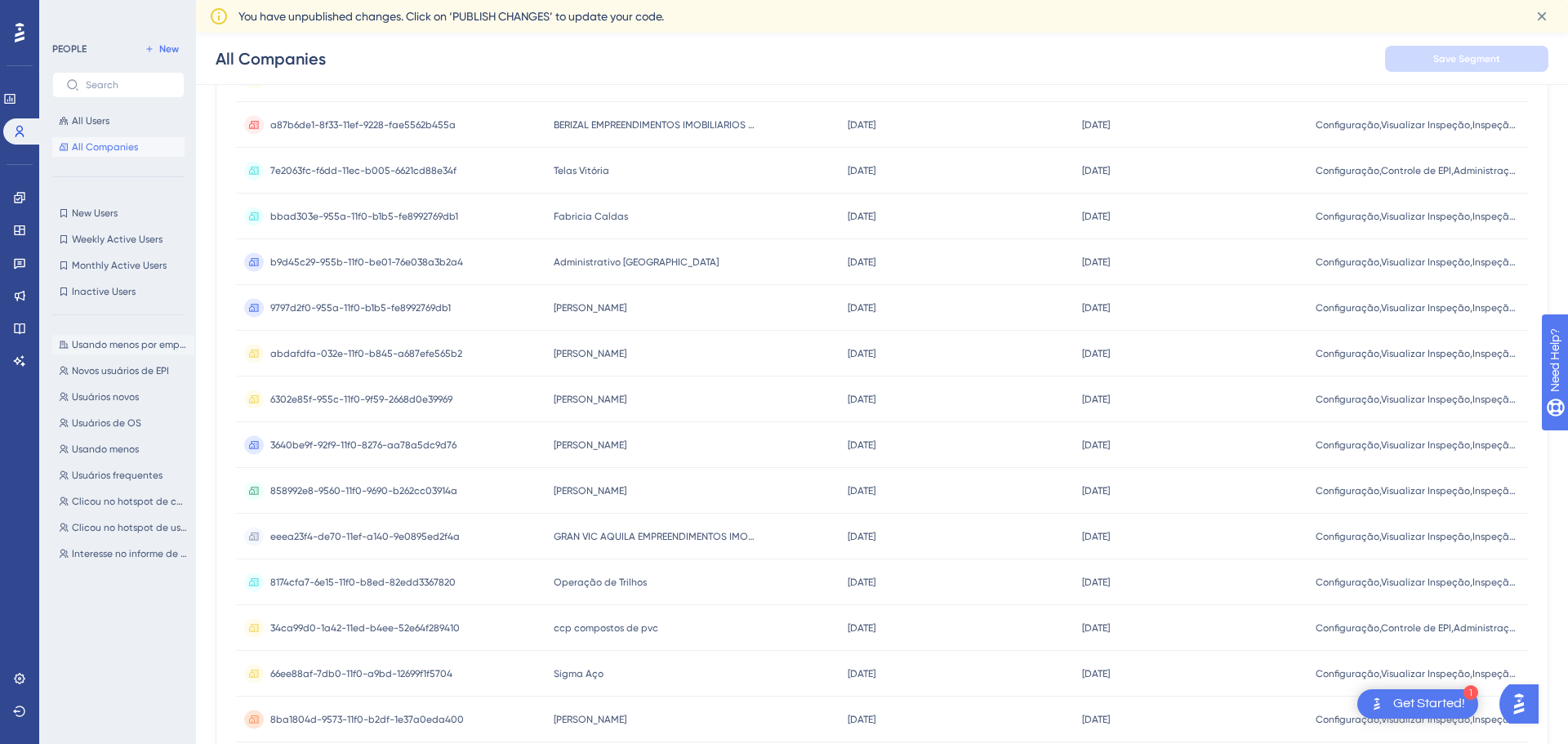
click at [137, 335] on button "Usando menos por empresa Usando menos por empresa" at bounding box center [123, 344] width 142 height 19
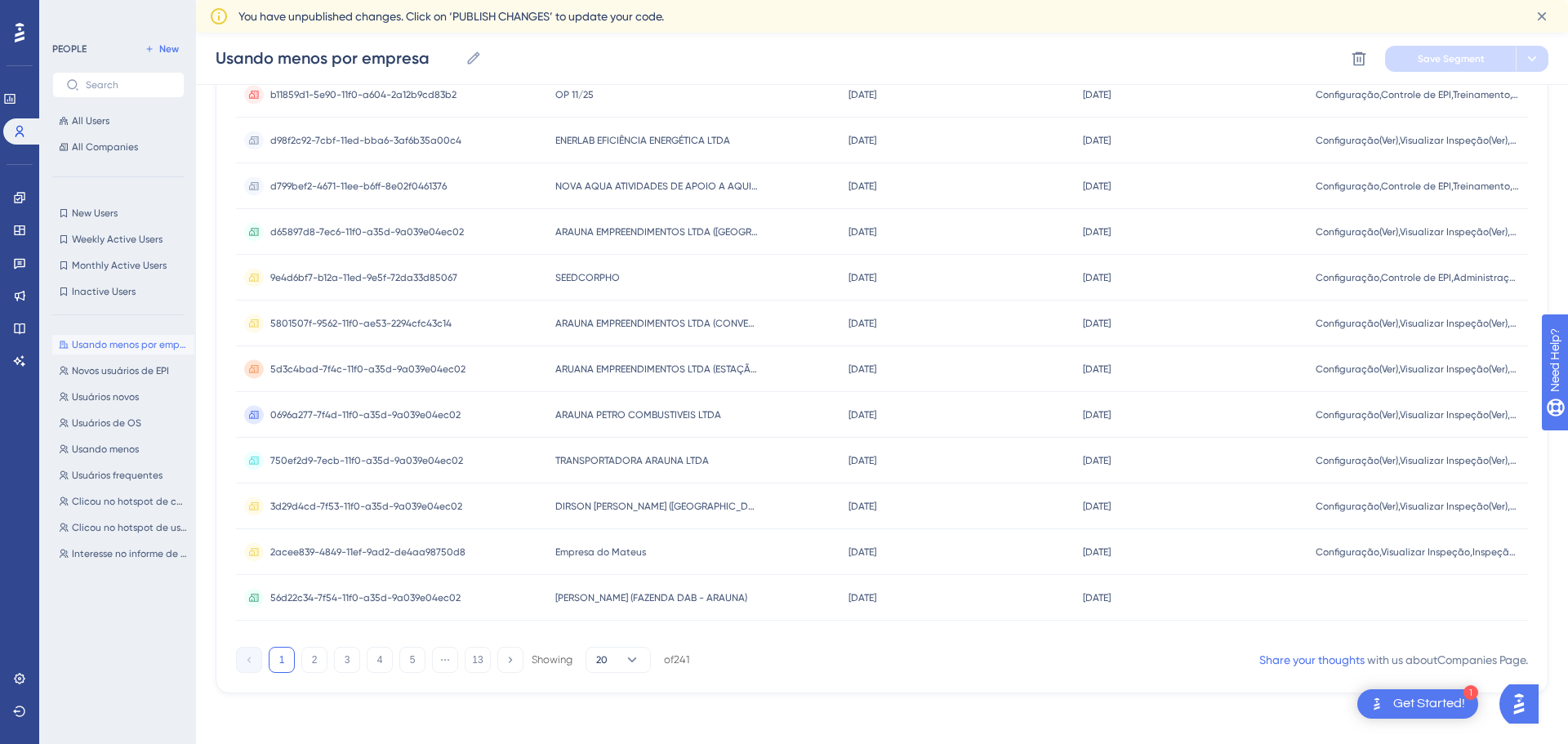
scroll to position [608, 0]
click at [311, 657] on button "2" at bounding box center [313, 657] width 26 height 26
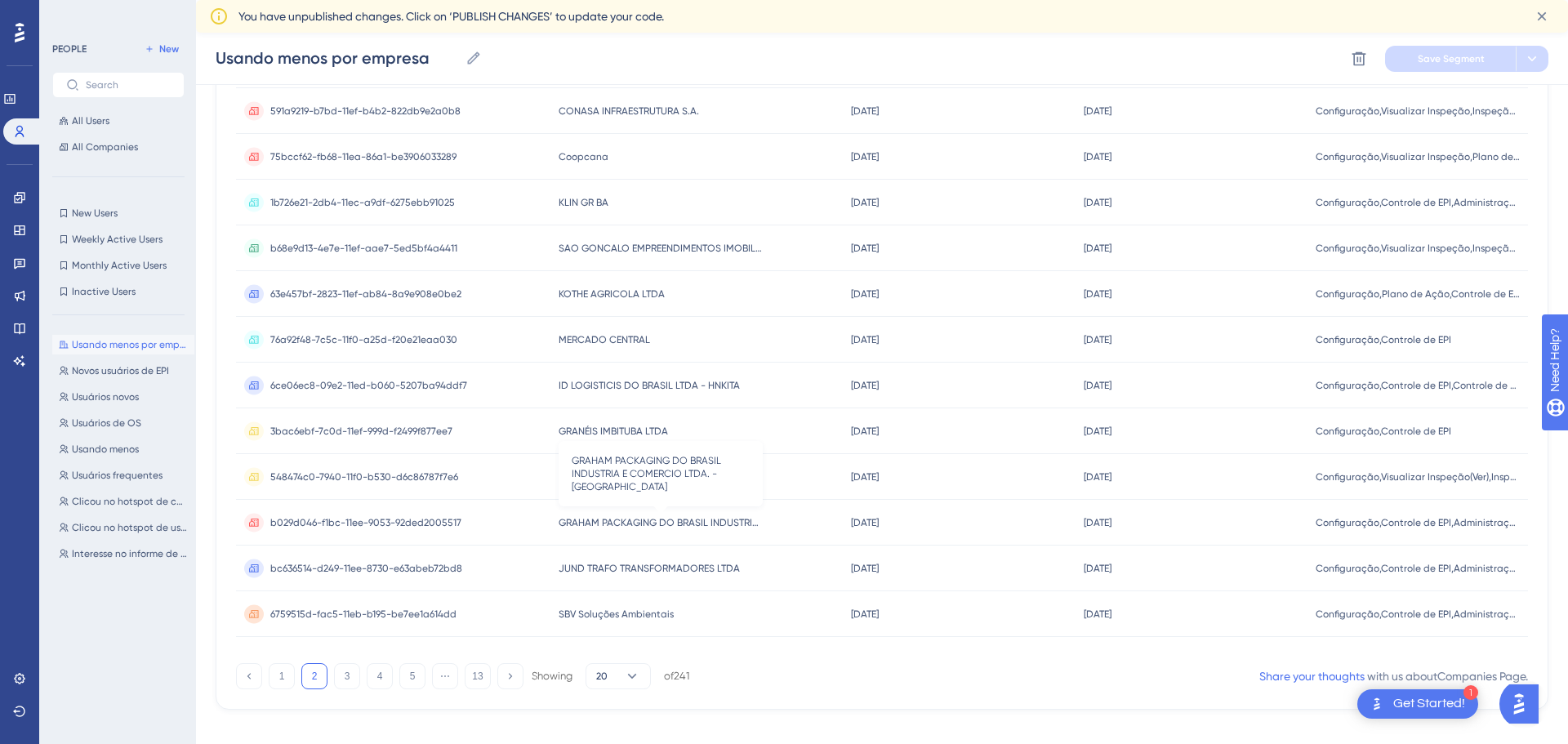
scroll to position [604, 0]
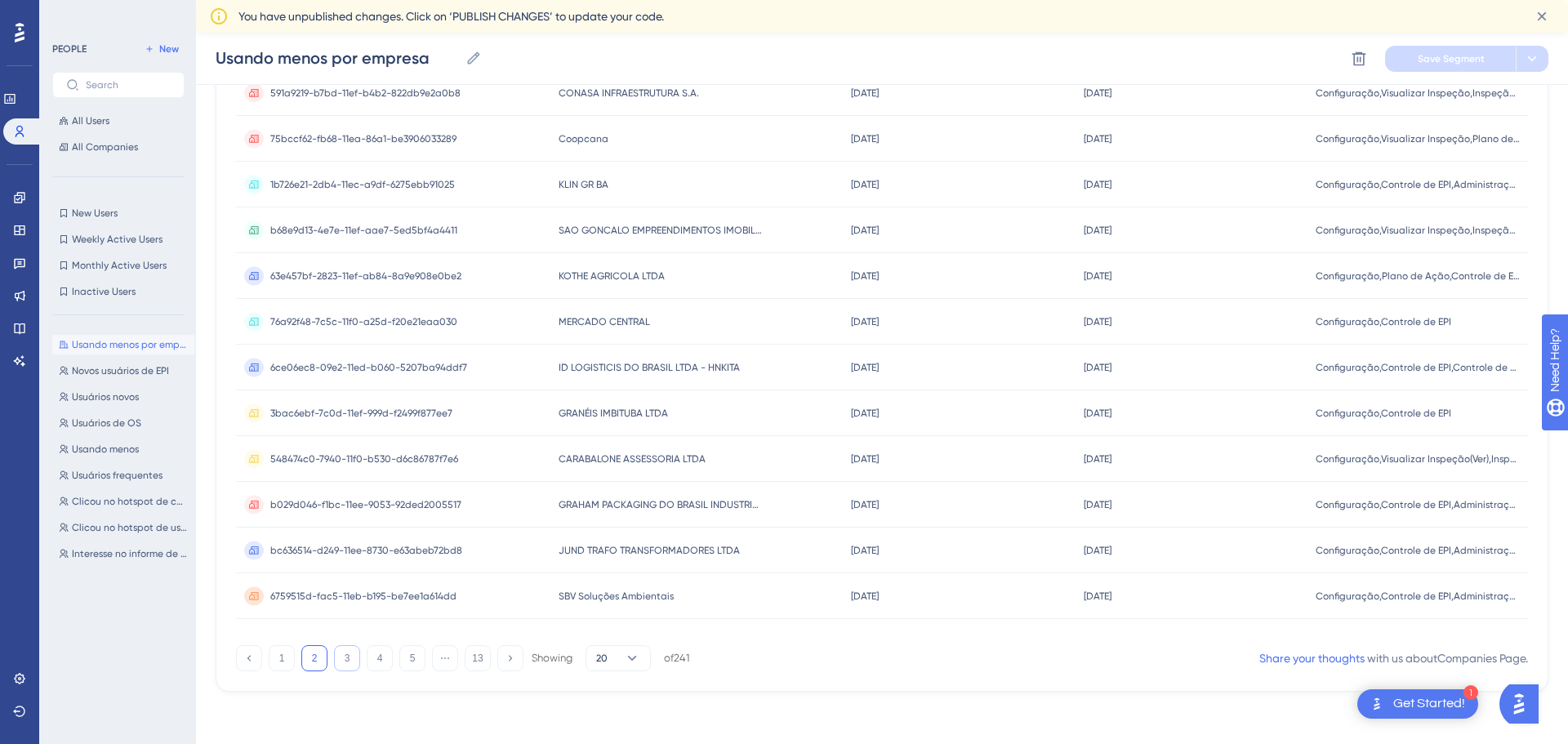
click at [336, 666] on button "3" at bounding box center [346, 657] width 26 height 26
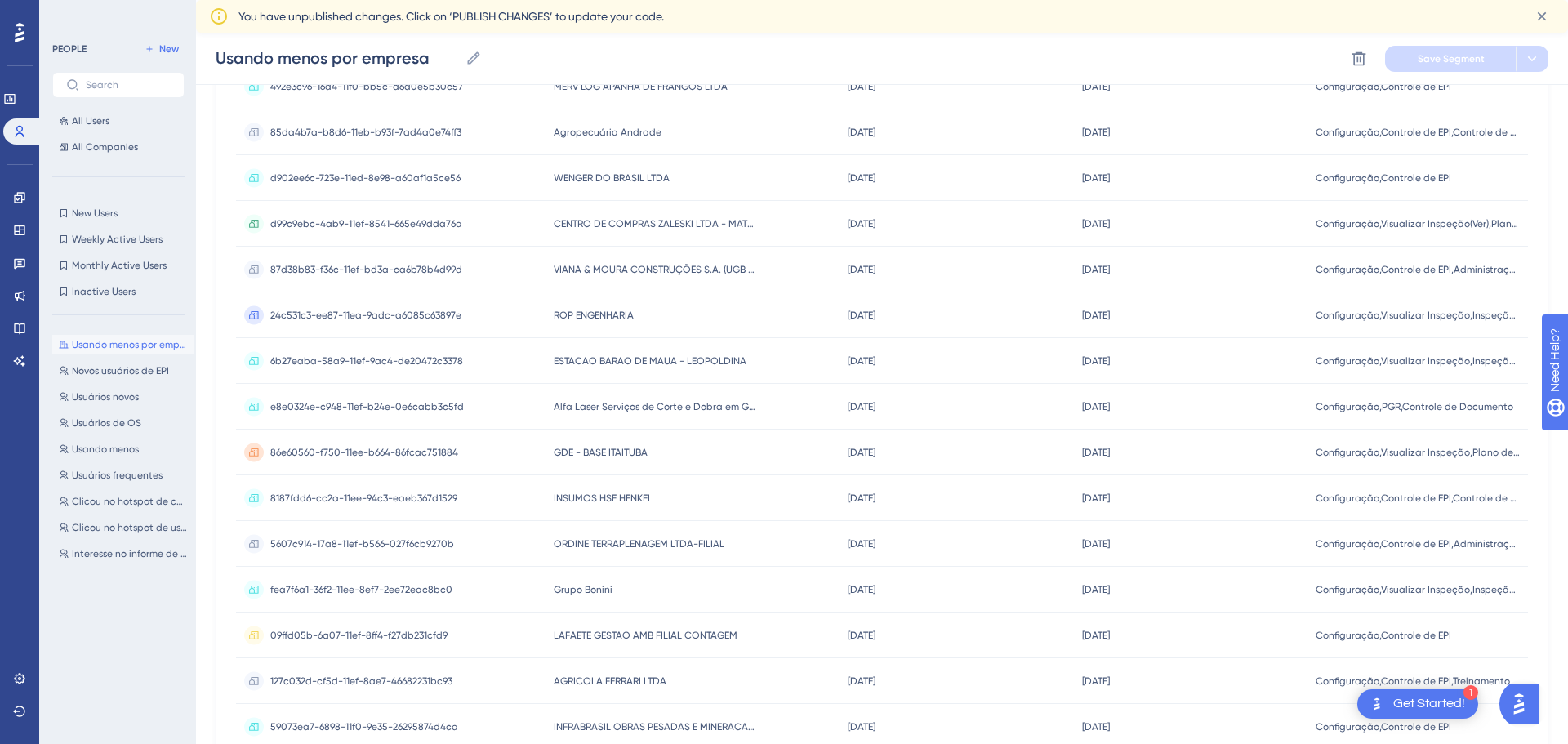
scroll to position [423, 0]
